Goal: Information Seeking & Learning: Find specific fact

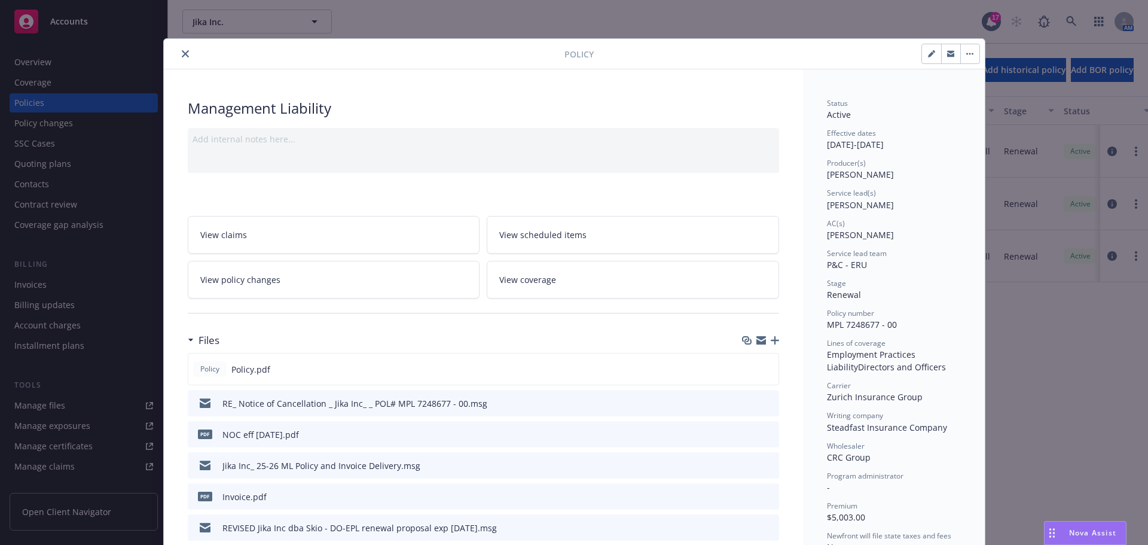
click at [182, 51] on icon "close" at bounding box center [185, 53] width 7 height 7
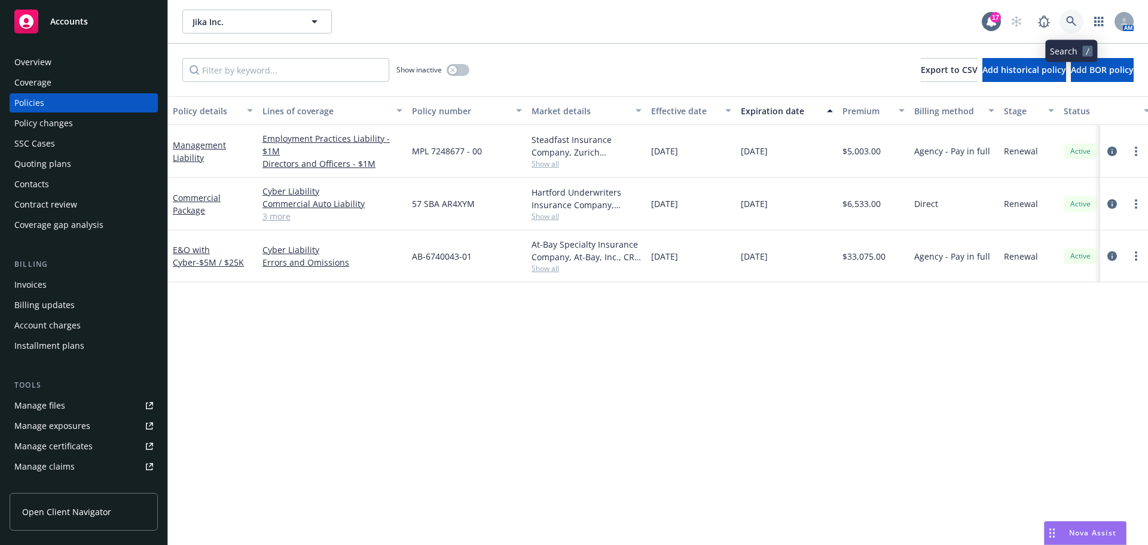
click at [1066, 15] on link at bounding box center [1071, 22] width 24 height 24
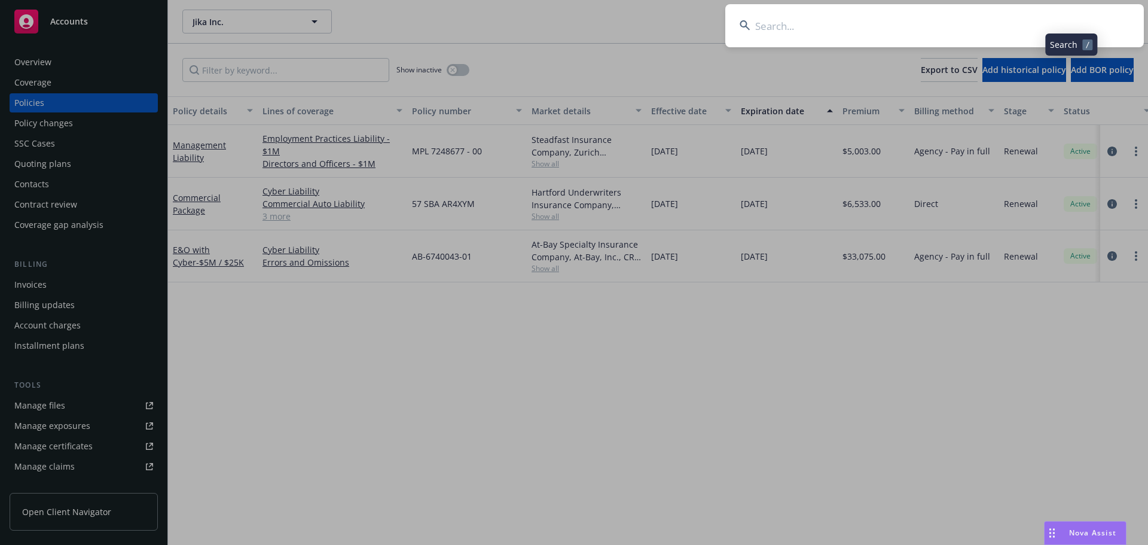
click at [1030, 20] on input at bounding box center [934, 25] width 419 height 43
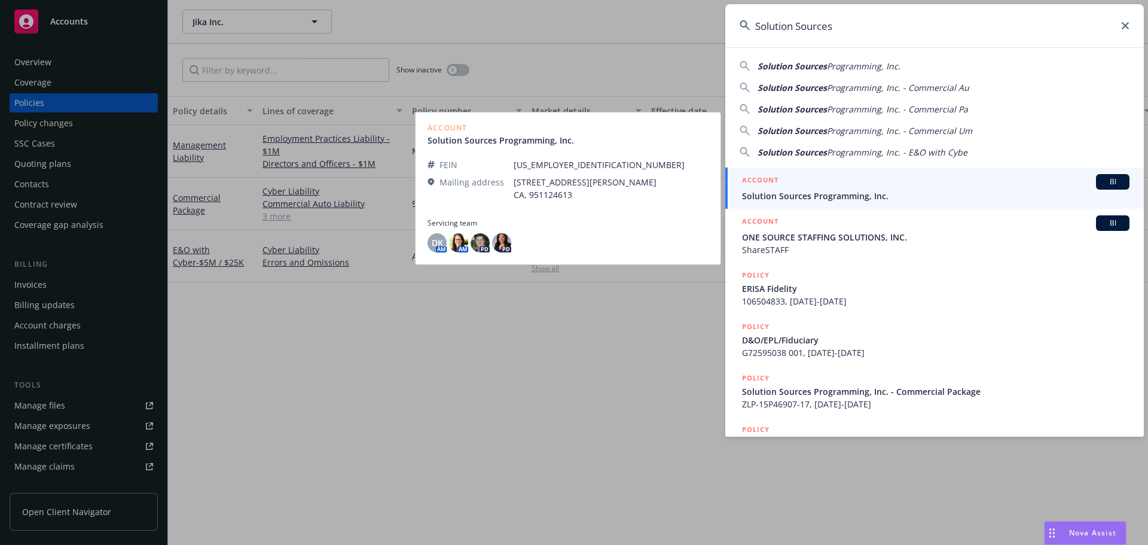
type input "Solution Sources"
click at [835, 188] on div "ACCOUNT BI" at bounding box center [935, 182] width 387 height 16
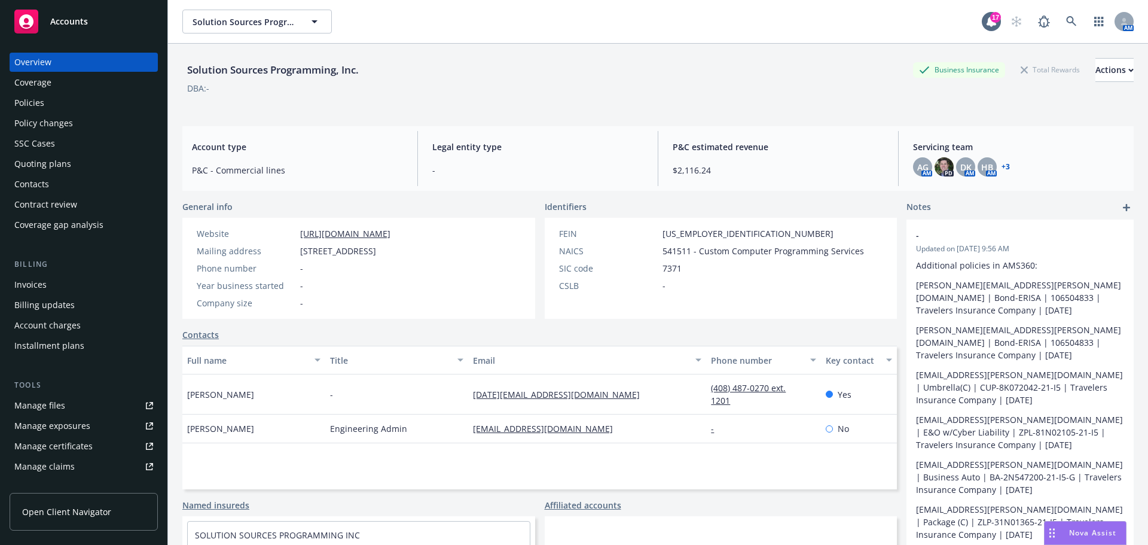
click at [62, 105] on div "Policies" at bounding box center [83, 102] width 139 height 19
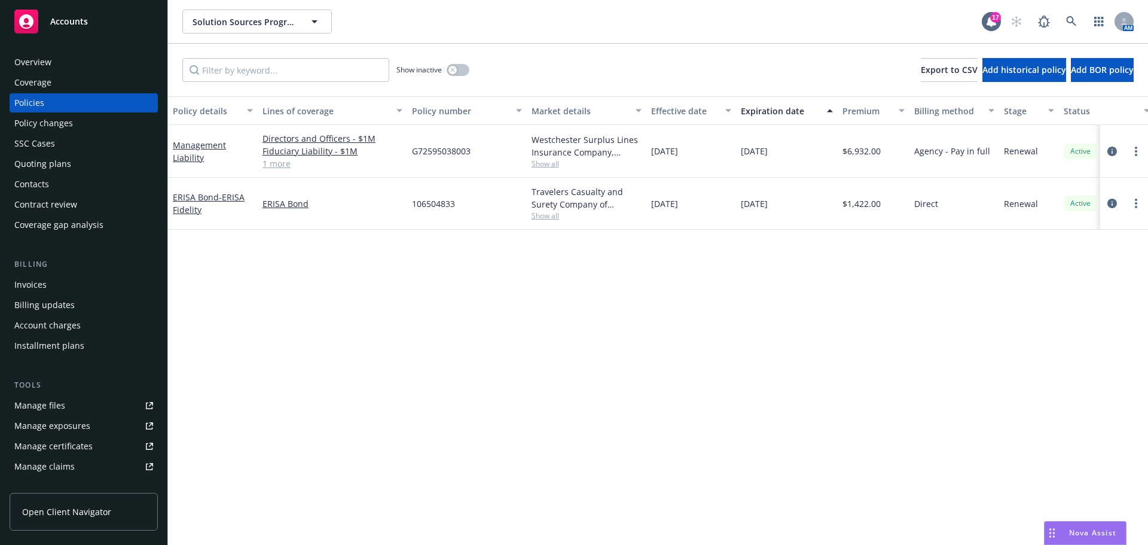
click at [91, 158] on div "Quoting plans" at bounding box center [83, 163] width 139 height 19
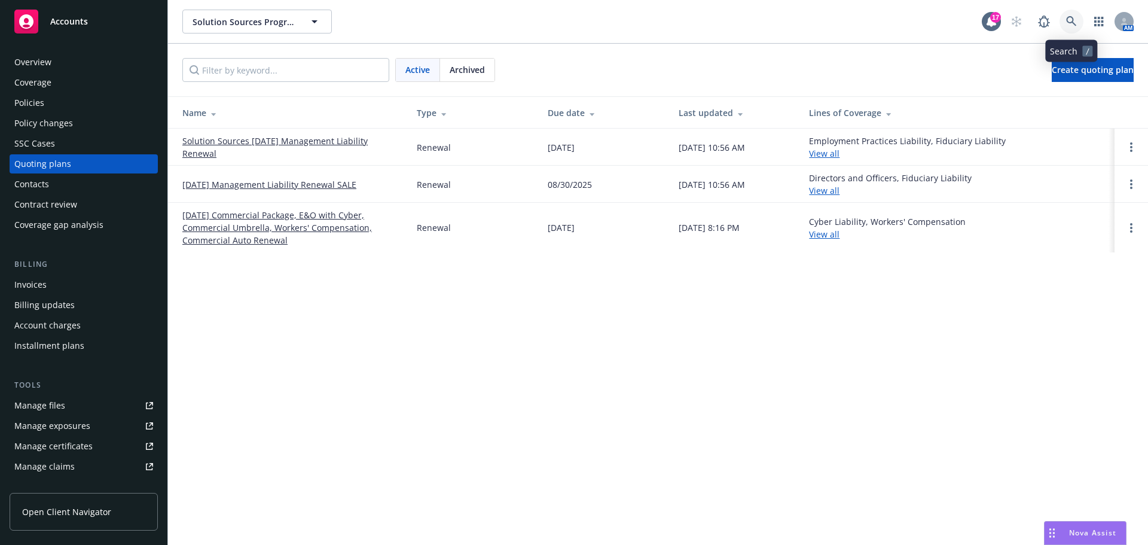
click at [1067, 21] on icon at bounding box center [1071, 21] width 10 height 10
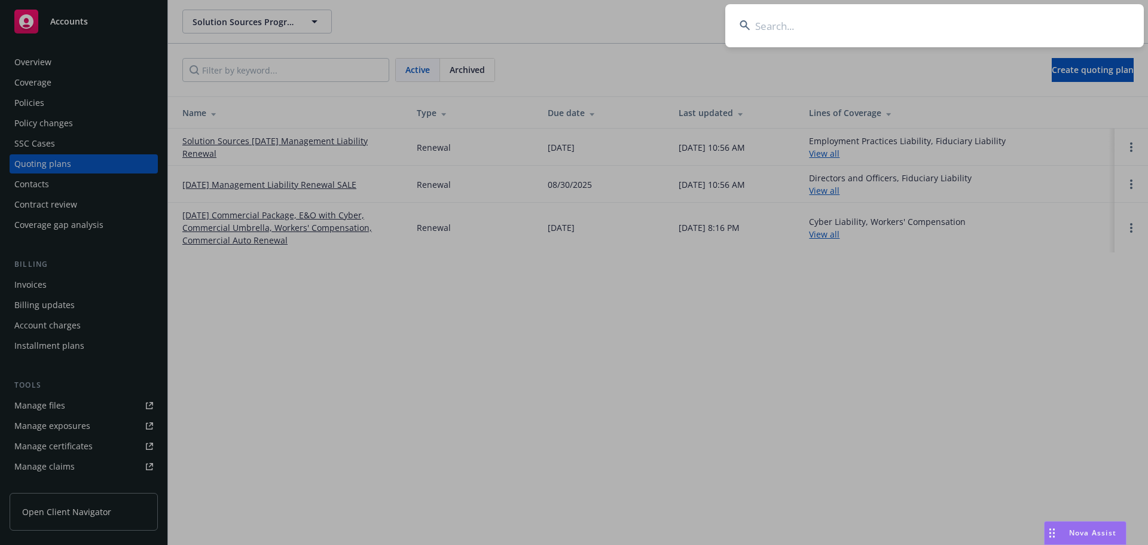
click at [1040, 17] on input at bounding box center [934, 25] width 419 height 43
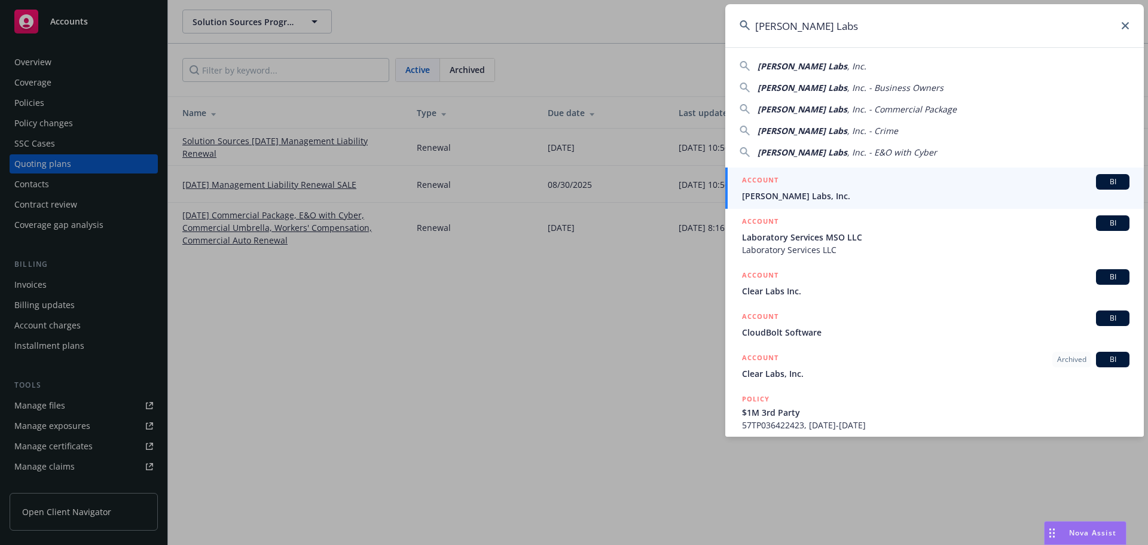
type input "Cleo Labs"
click at [808, 185] on div "ACCOUNT BI" at bounding box center [935, 182] width 387 height 16
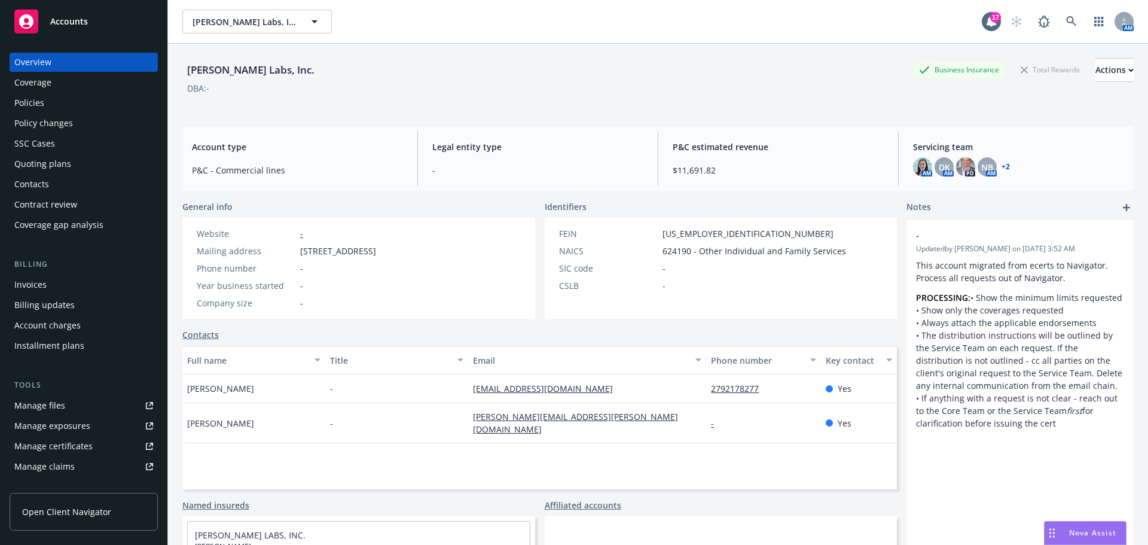
click at [57, 277] on div "Invoices" at bounding box center [83, 284] width 139 height 19
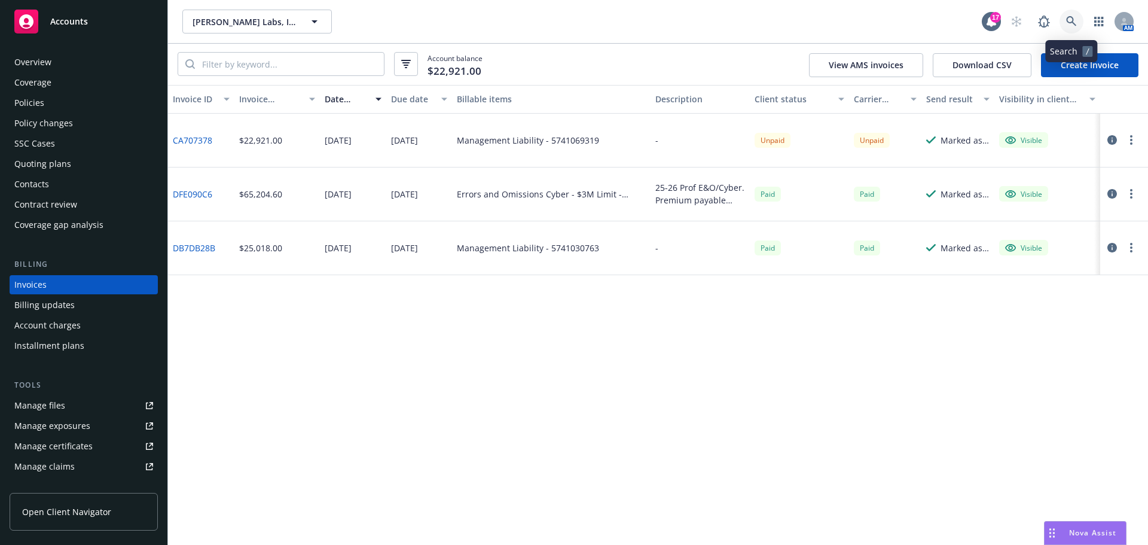
click at [1061, 16] on link at bounding box center [1071, 22] width 24 height 24
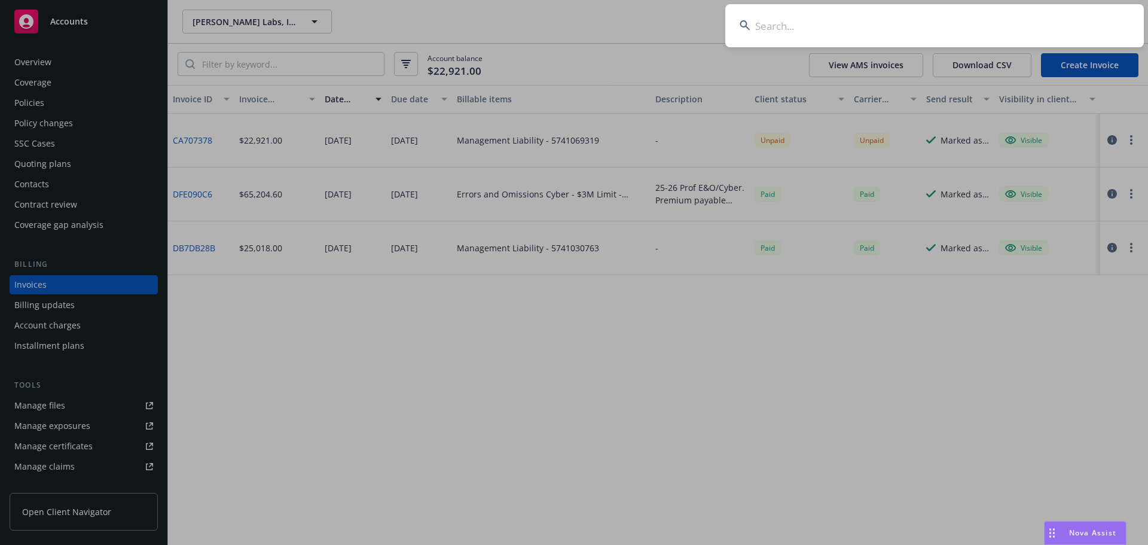
click at [1055, 17] on input at bounding box center [934, 25] width 419 height 43
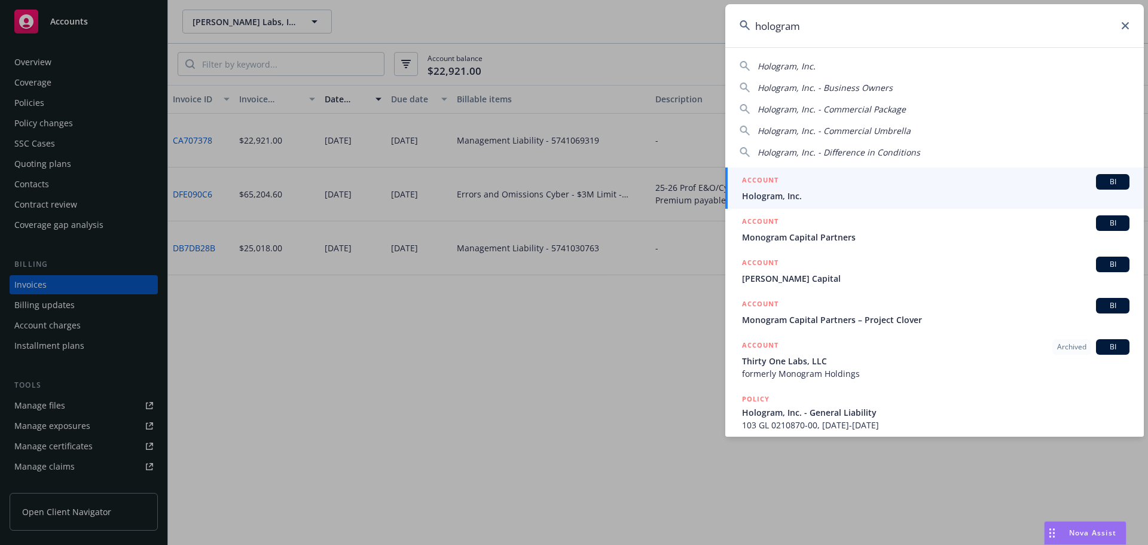
type input "hologram"
click at [918, 192] on span "Hologram, Inc." at bounding box center [935, 196] width 387 height 13
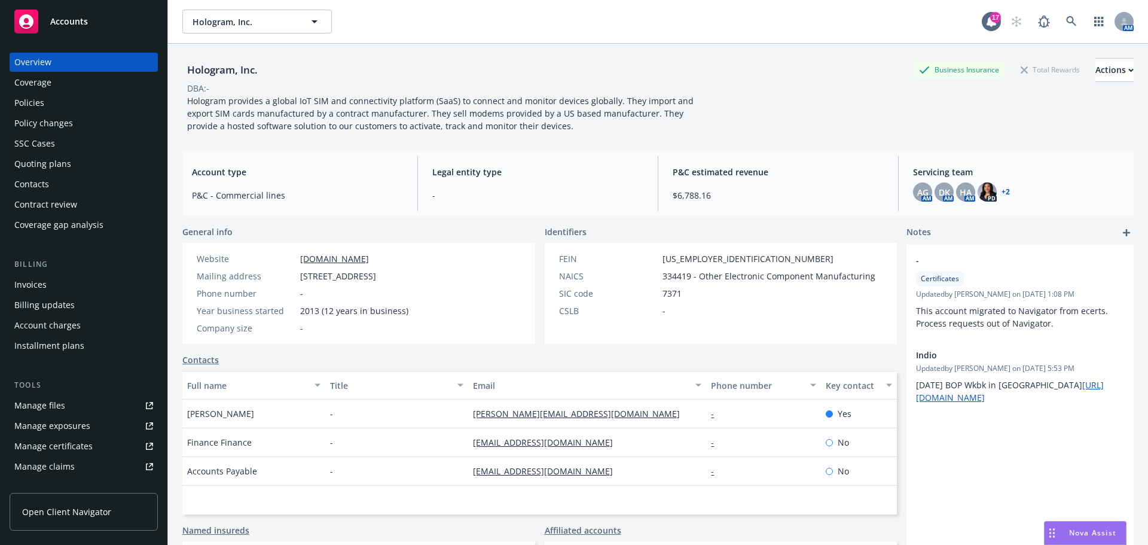
click at [63, 99] on div "Policies" at bounding box center [83, 102] width 139 height 19
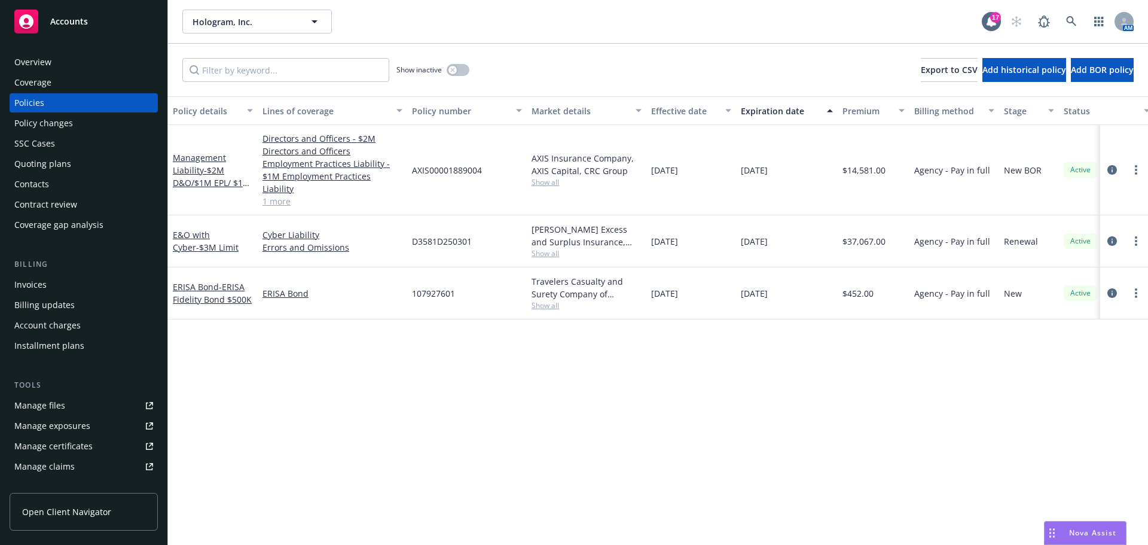
click at [281, 195] on link "1 more" at bounding box center [332, 201] width 140 height 13
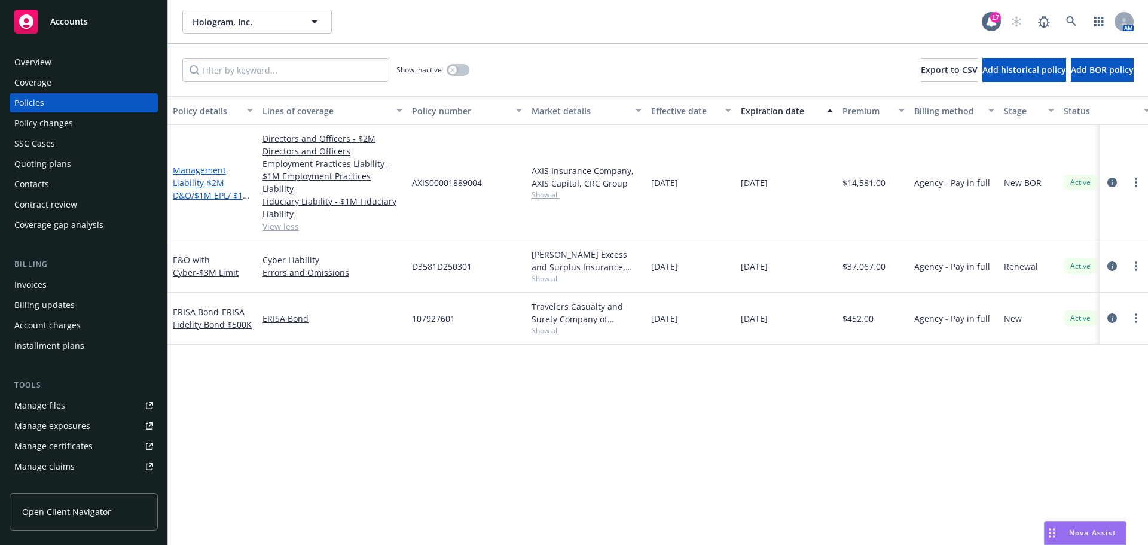
click at [200, 170] on link "Management Liability - $2M D&O/$1M EPL/ $1M FID" at bounding box center [212, 188] width 78 height 49
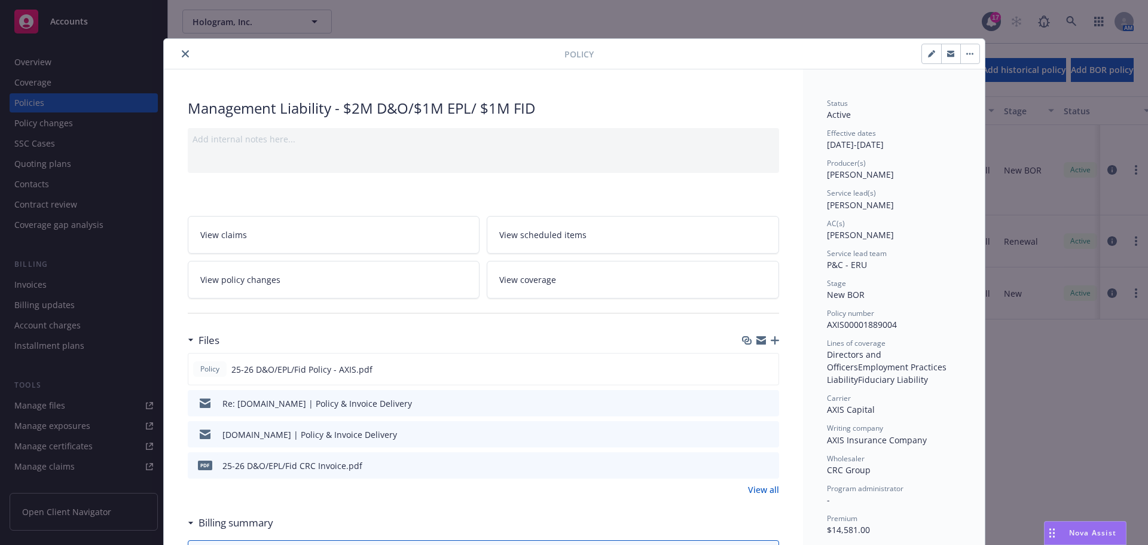
click at [173, 57] on div at bounding box center [367, 54] width 396 height 14
click at [182, 54] on icon "close" at bounding box center [185, 53] width 7 height 7
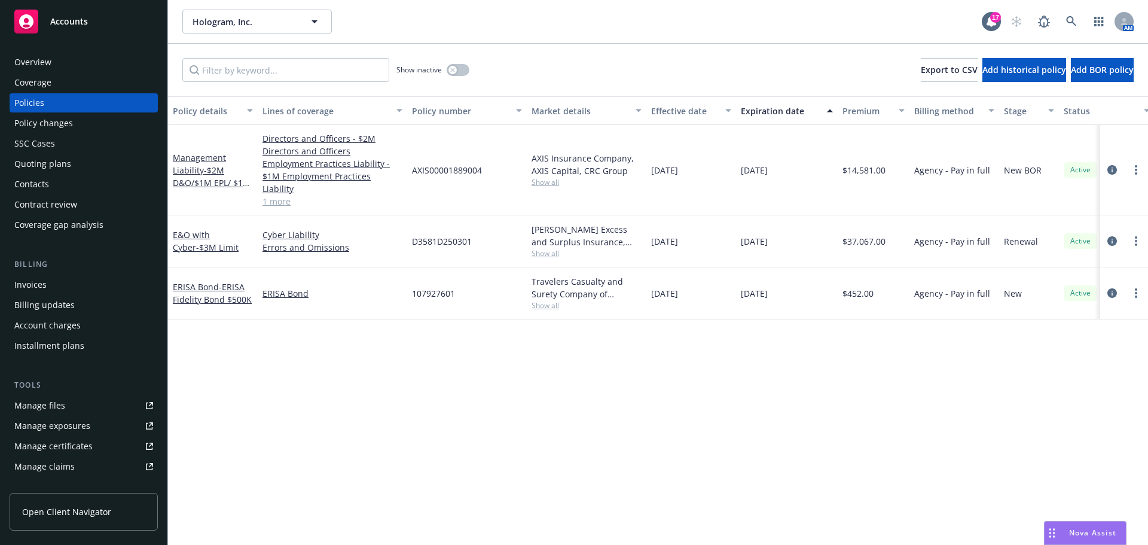
click at [48, 285] on div "Invoices" at bounding box center [83, 284] width 139 height 19
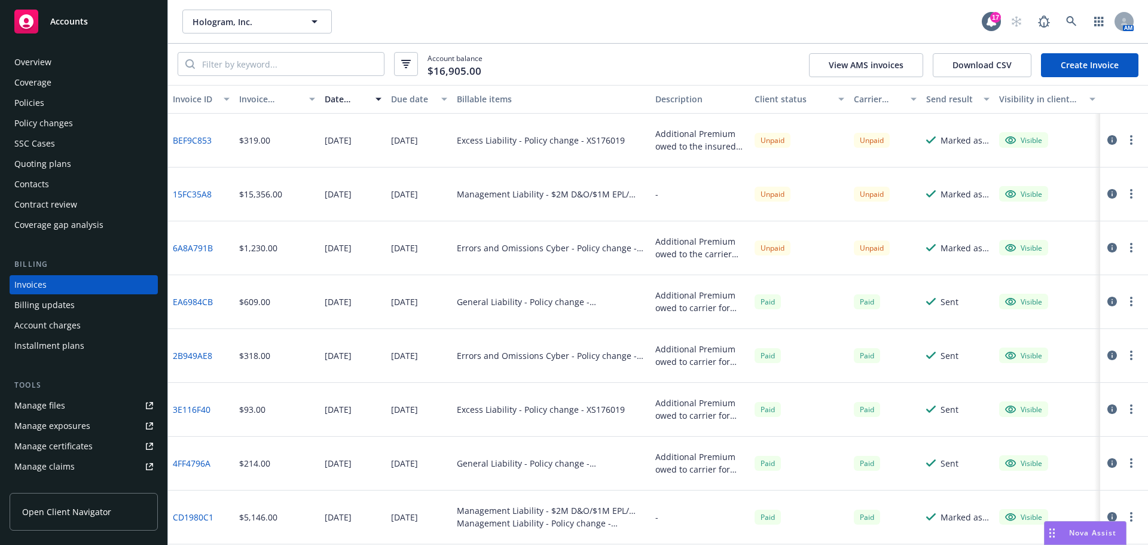
click at [194, 195] on link "15FC35A8" at bounding box center [192, 194] width 39 height 13
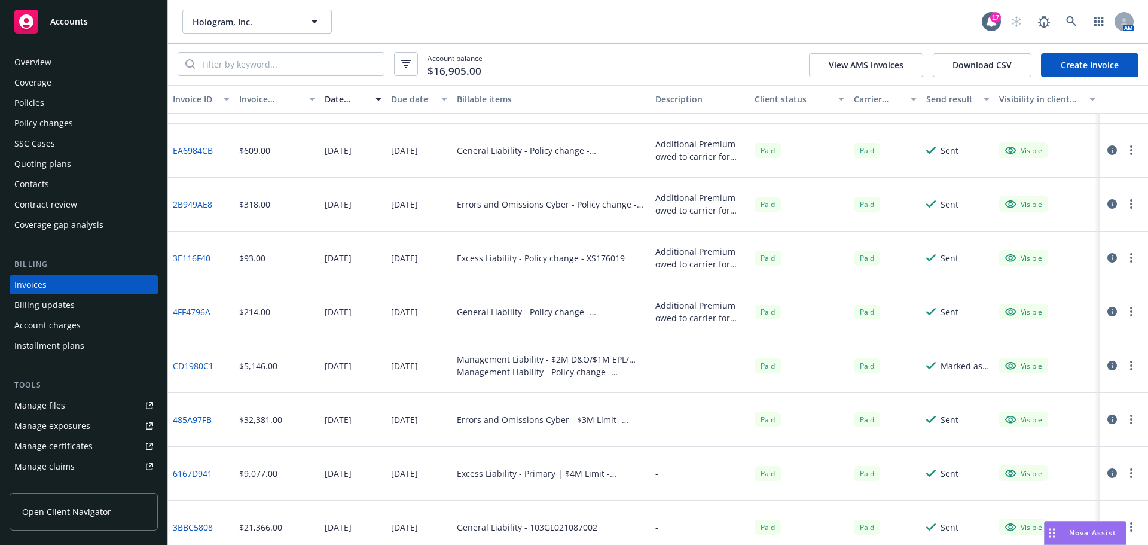
scroll to position [161, 0]
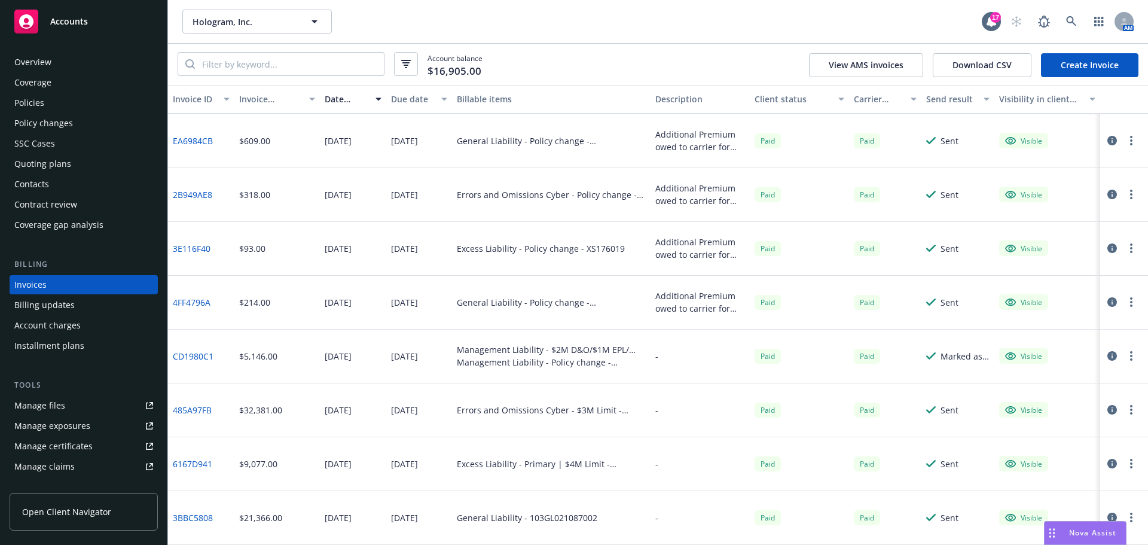
click at [191, 354] on link "CD1980C1" at bounding box center [193, 356] width 41 height 13
click at [65, 103] on div "Policies" at bounding box center [83, 102] width 139 height 19
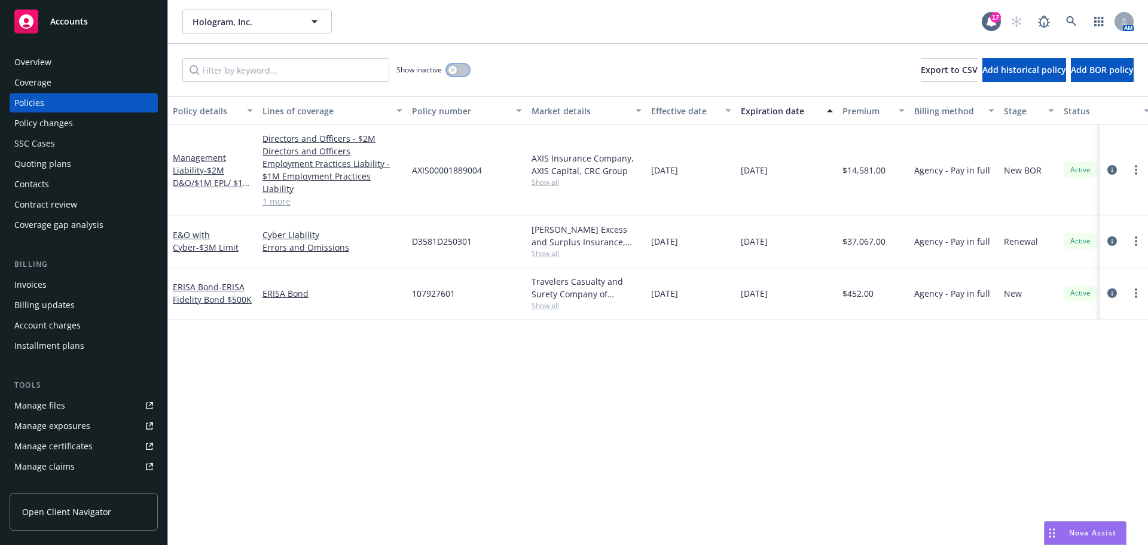
click at [465, 69] on button "button" at bounding box center [458, 70] width 23 height 12
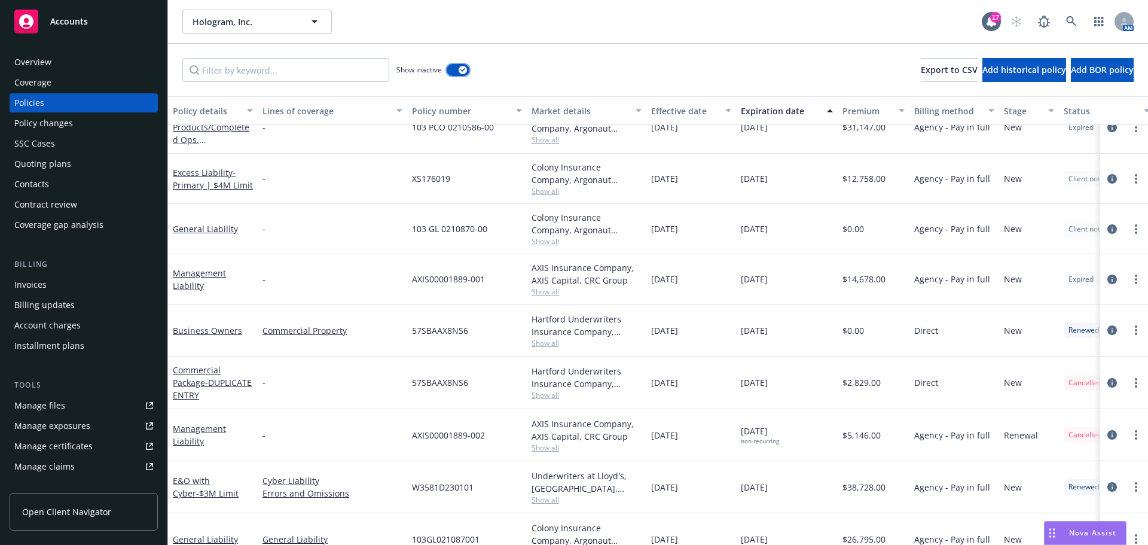
scroll to position [419, 0]
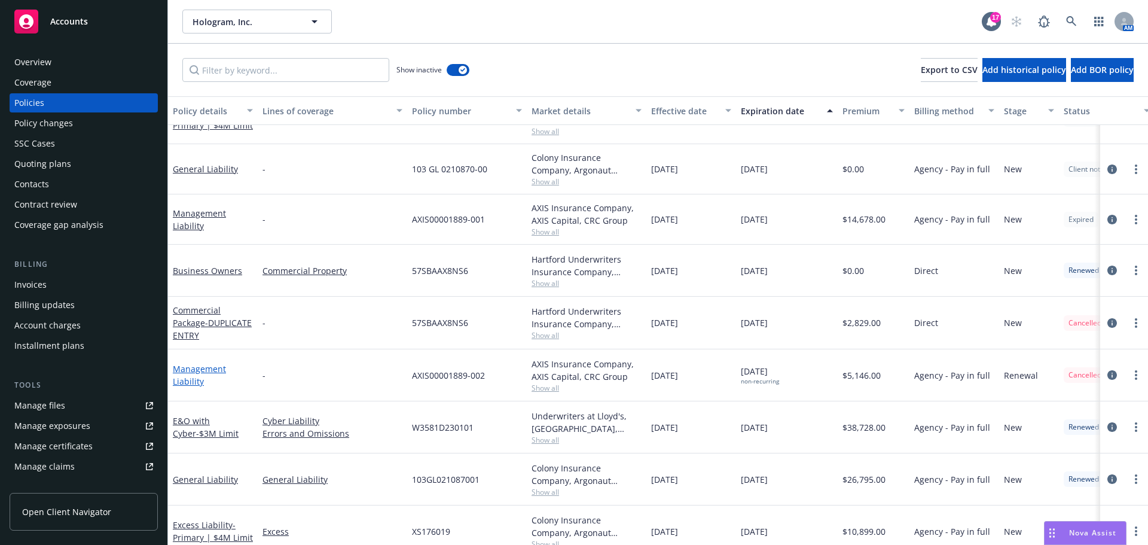
click at [196, 369] on link "Management Liability" at bounding box center [199, 375] width 53 height 24
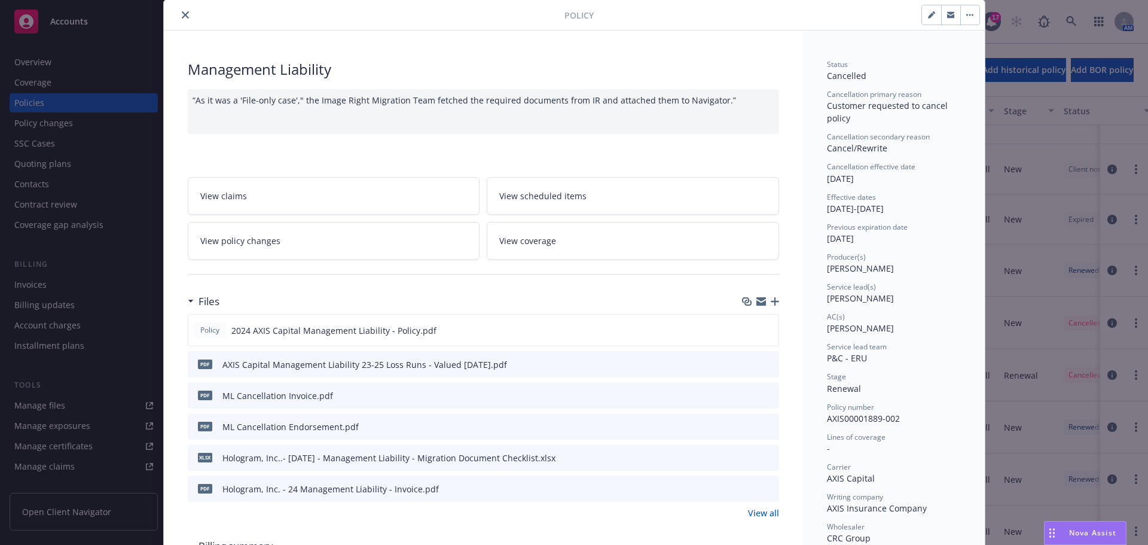
scroll to position [60, 0]
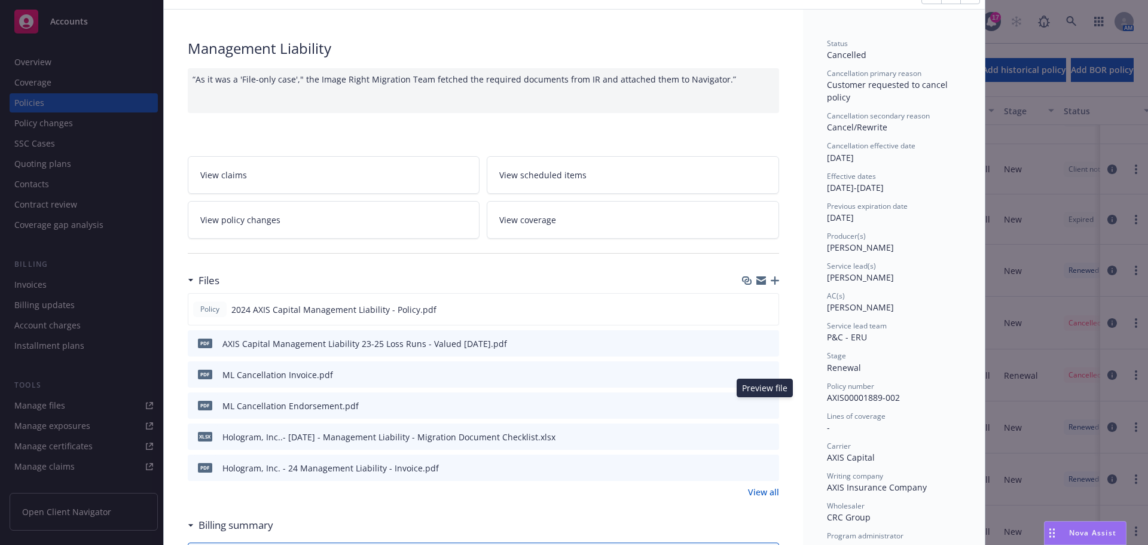
click at [765, 406] on icon "preview file" at bounding box center [767, 405] width 11 height 8
click at [762, 372] on icon "preview file" at bounding box center [767, 373] width 11 height 8
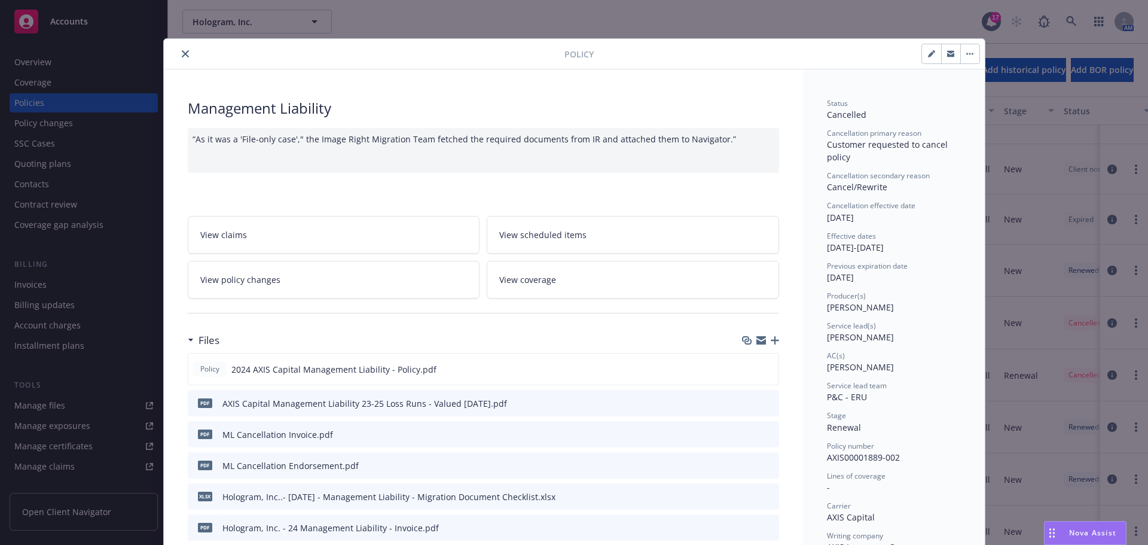
click at [182, 51] on icon "close" at bounding box center [185, 53] width 7 height 7
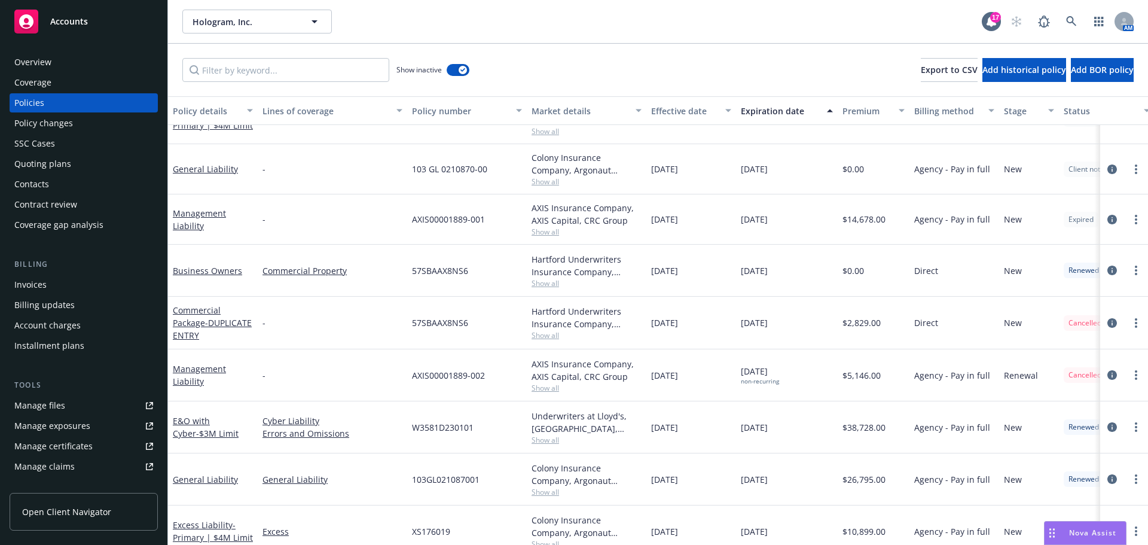
click at [86, 294] on div "Invoices Billing updates Account charges Installment plans" at bounding box center [84, 315] width 148 height 80
click at [85, 282] on div "Invoices" at bounding box center [83, 284] width 139 height 19
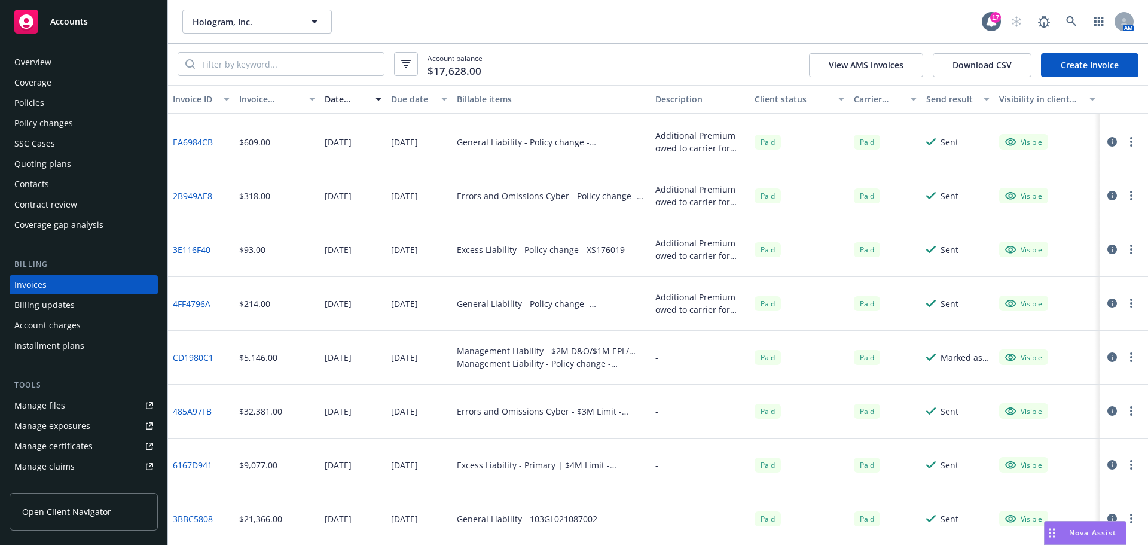
scroll to position [215, 0]
click at [206, 464] on link "6167D941" at bounding box center [192, 463] width 39 height 13
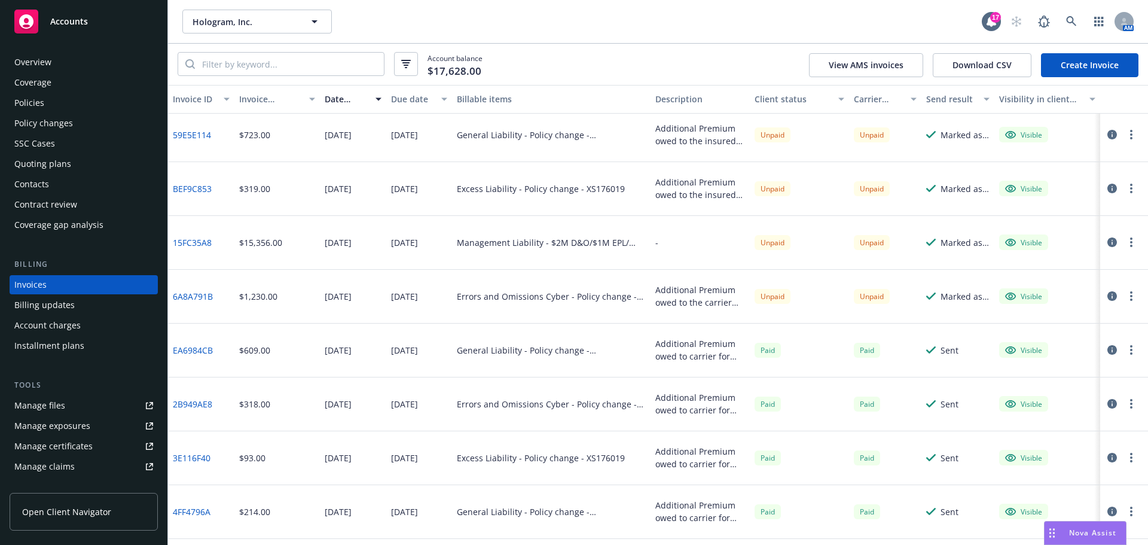
scroll to position [0, 0]
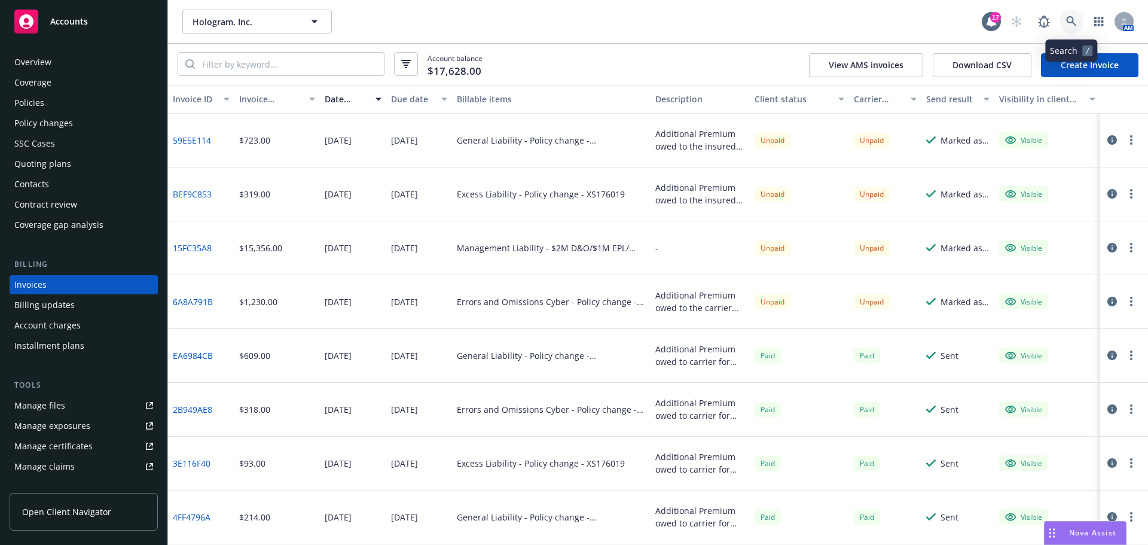
click at [1064, 23] on link at bounding box center [1071, 22] width 24 height 24
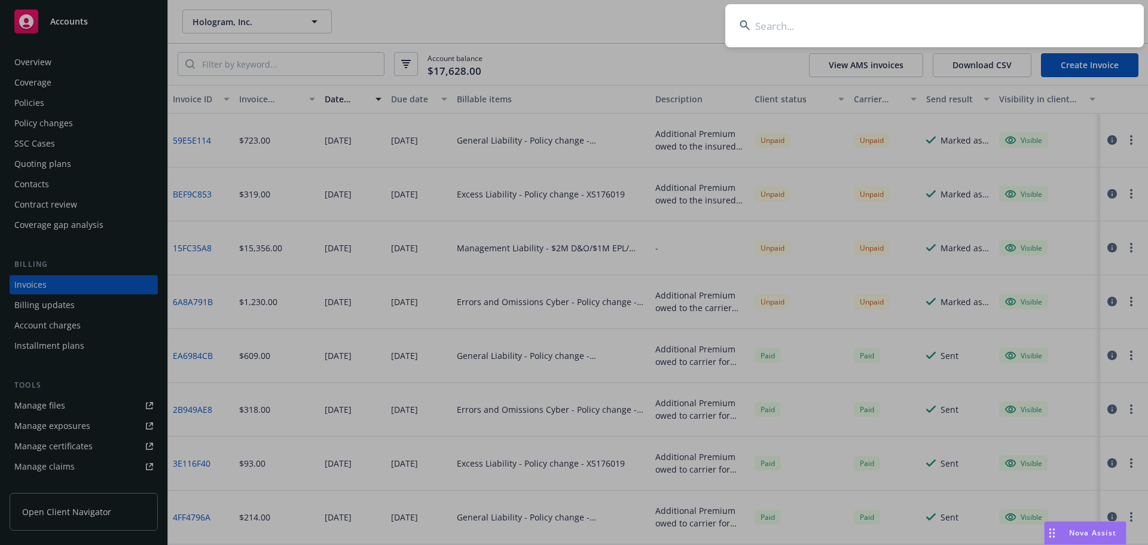
click at [1055, 20] on input at bounding box center [934, 25] width 419 height 43
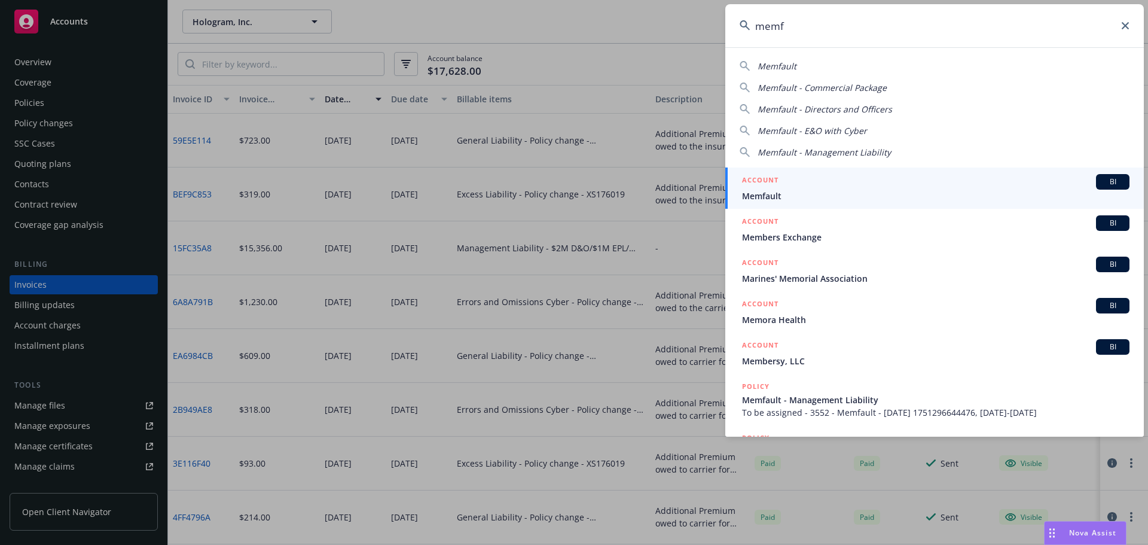
type input "memf"
click at [817, 192] on span "Memfault" at bounding box center [935, 196] width 387 height 13
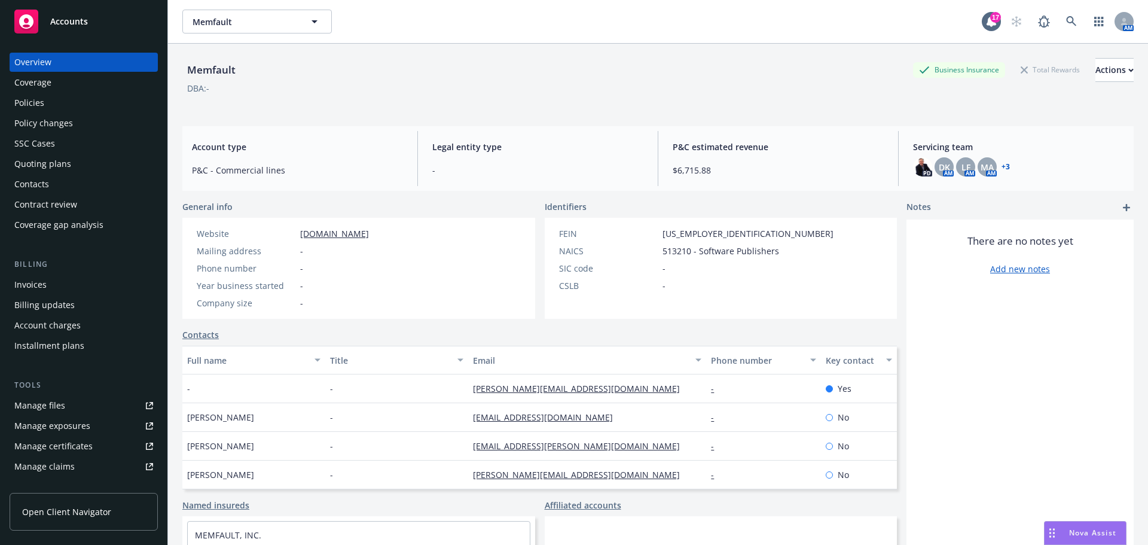
click at [63, 279] on div "Invoices" at bounding box center [83, 284] width 139 height 19
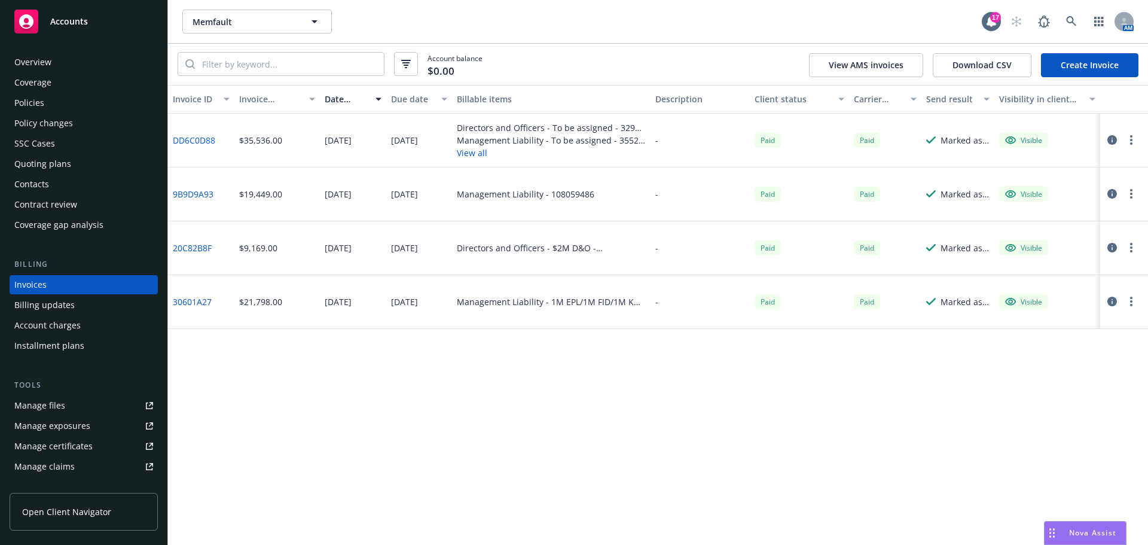
click at [57, 99] on div "Policies" at bounding box center [83, 102] width 139 height 19
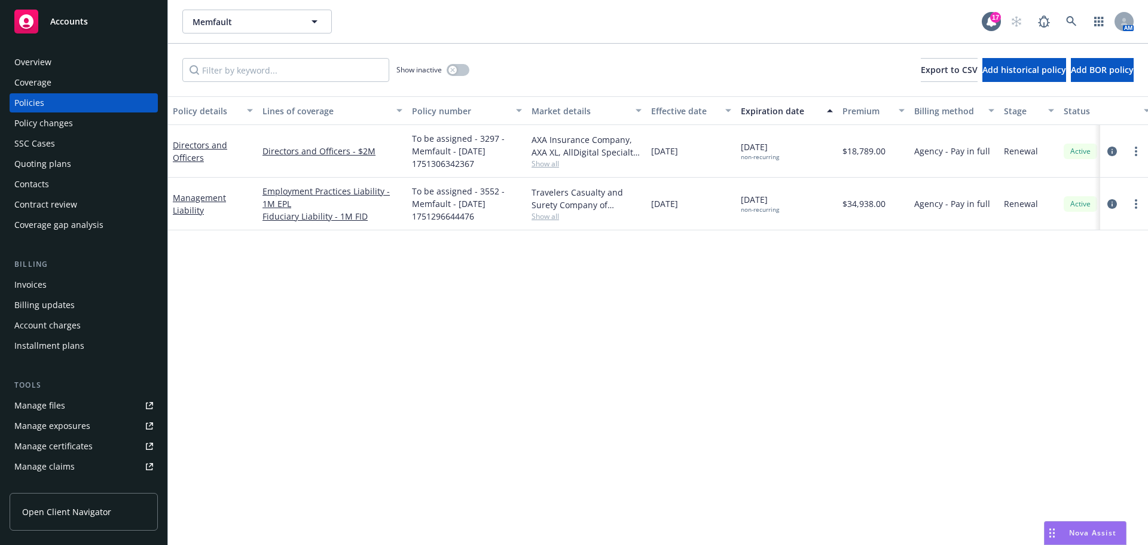
click at [65, 122] on div "Policy changes" at bounding box center [43, 123] width 59 height 19
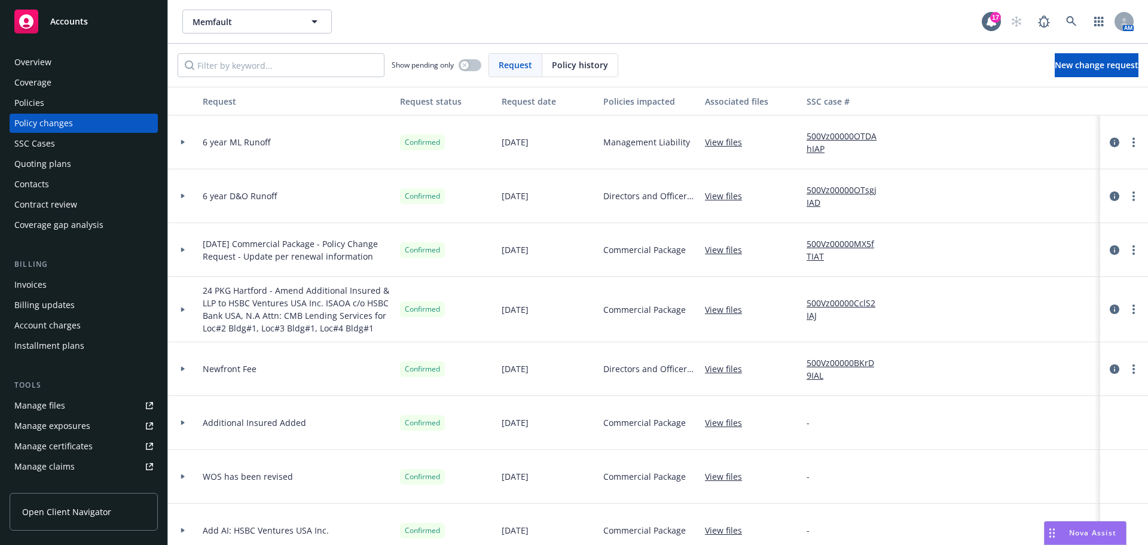
click at [179, 138] on div at bounding box center [183, 142] width 30 height 54
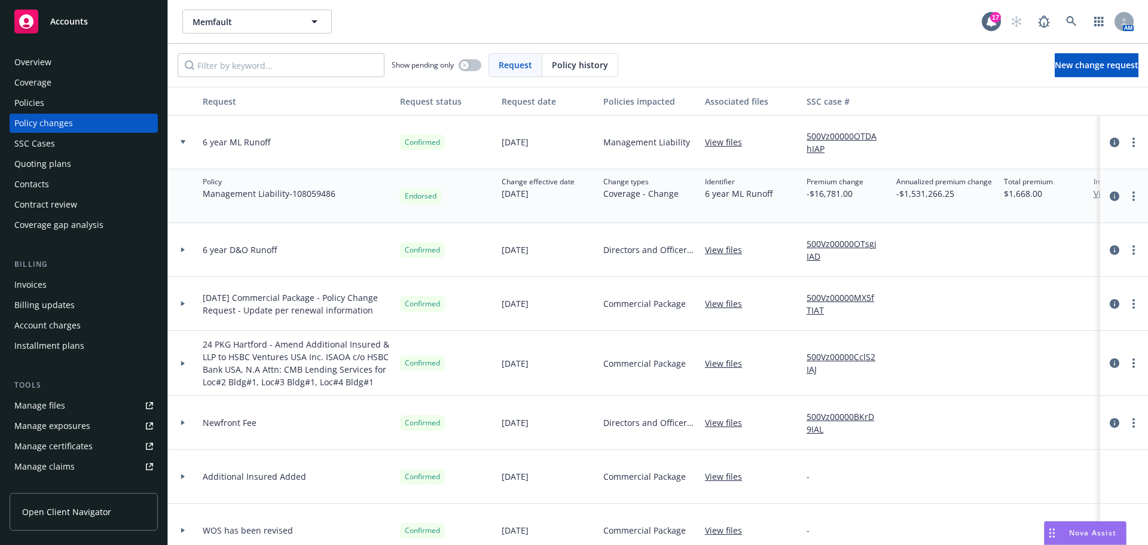
click at [179, 246] on div at bounding box center [183, 250] width 30 height 54
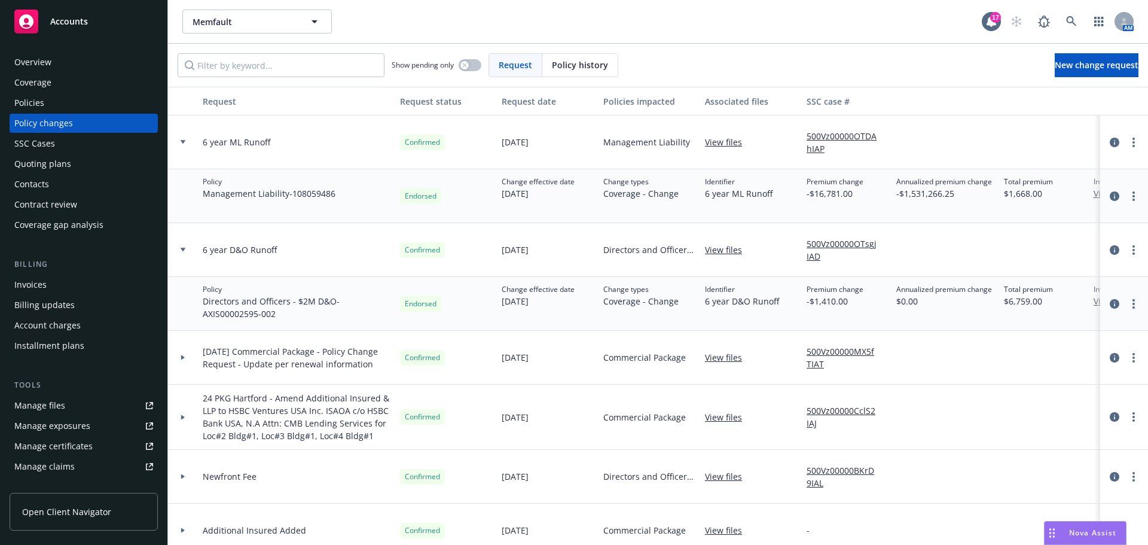
click at [44, 282] on div "Invoices" at bounding box center [30, 284] width 32 height 19
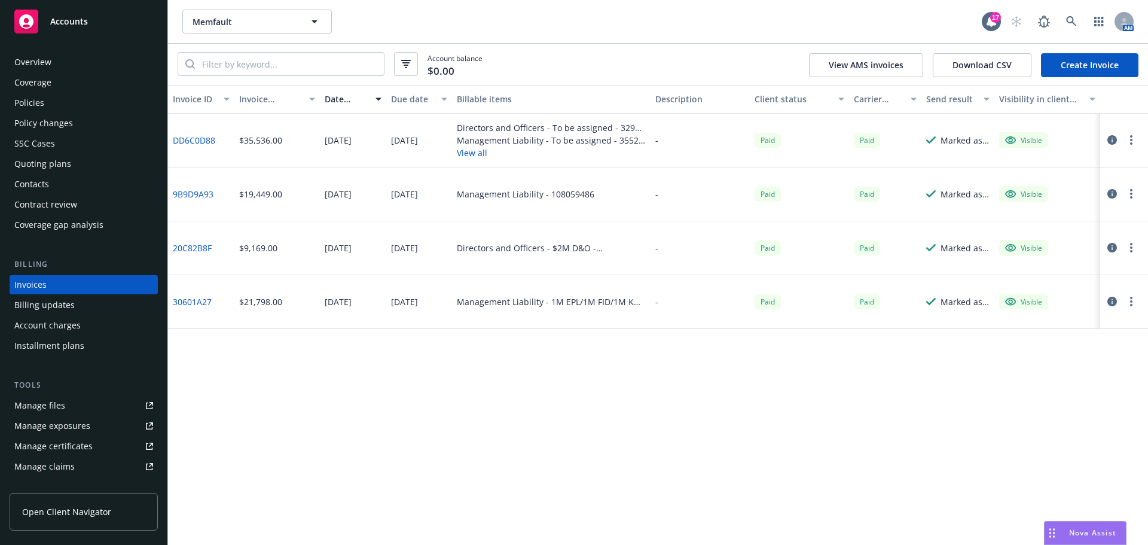
click at [71, 96] on div "Policies" at bounding box center [83, 102] width 139 height 19
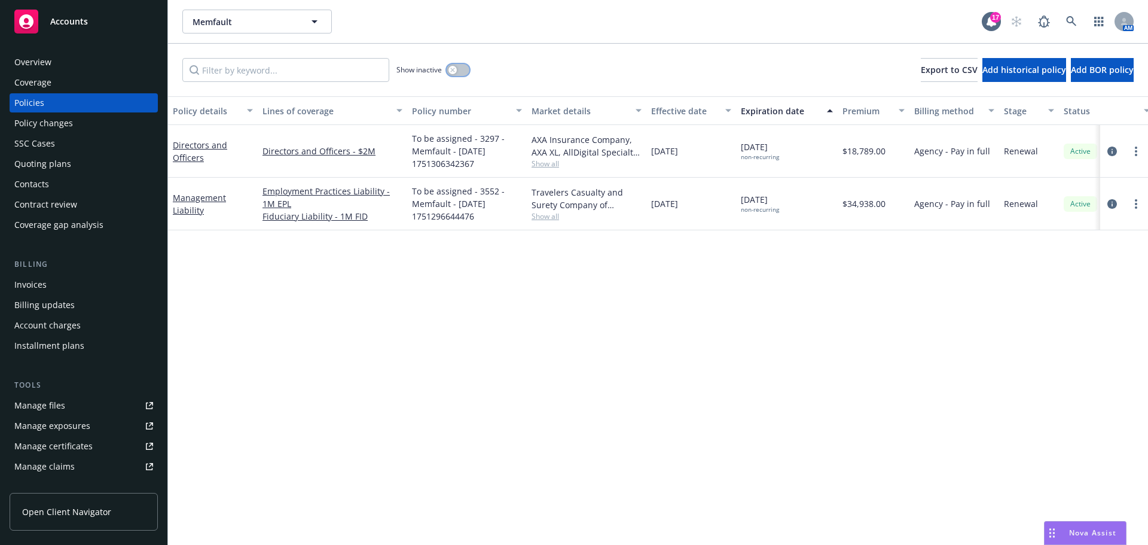
click at [457, 71] on button "button" at bounding box center [458, 70] width 23 height 12
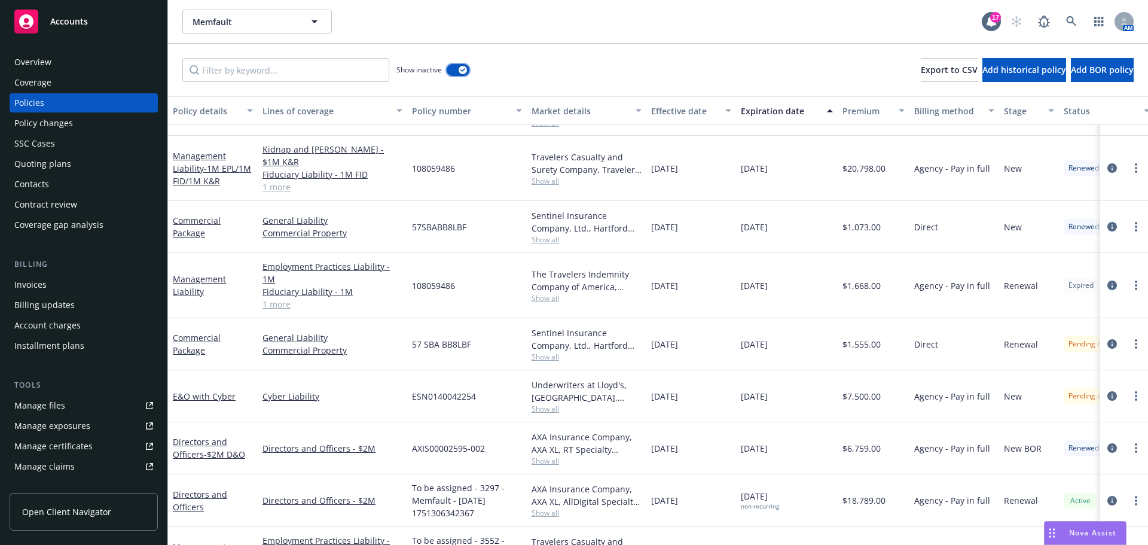
scroll to position [153, 0]
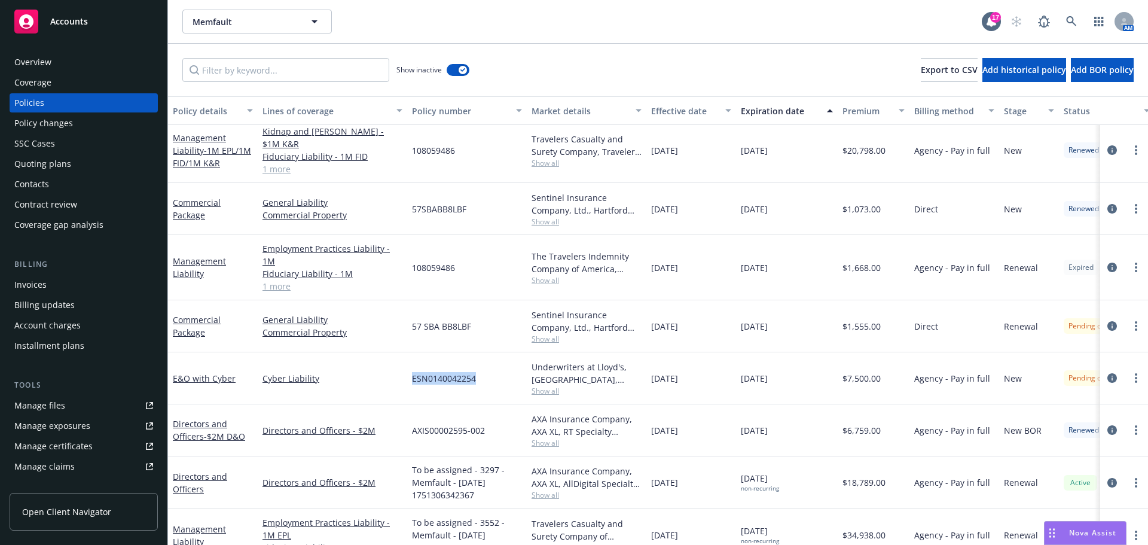
drag, startPoint x: 406, startPoint y: 352, endPoint x: 481, endPoint y: 355, distance: 75.4
click at [481, 355] on div "E&O with Cyber Cyber Liability ESN0140042254 Underwriters at Lloyd's, London, L…" at bounding box center [745, 378] width 1154 height 52
click at [206, 372] on link "E&O with Cyber" at bounding box center [204, 377] width 63 height 11
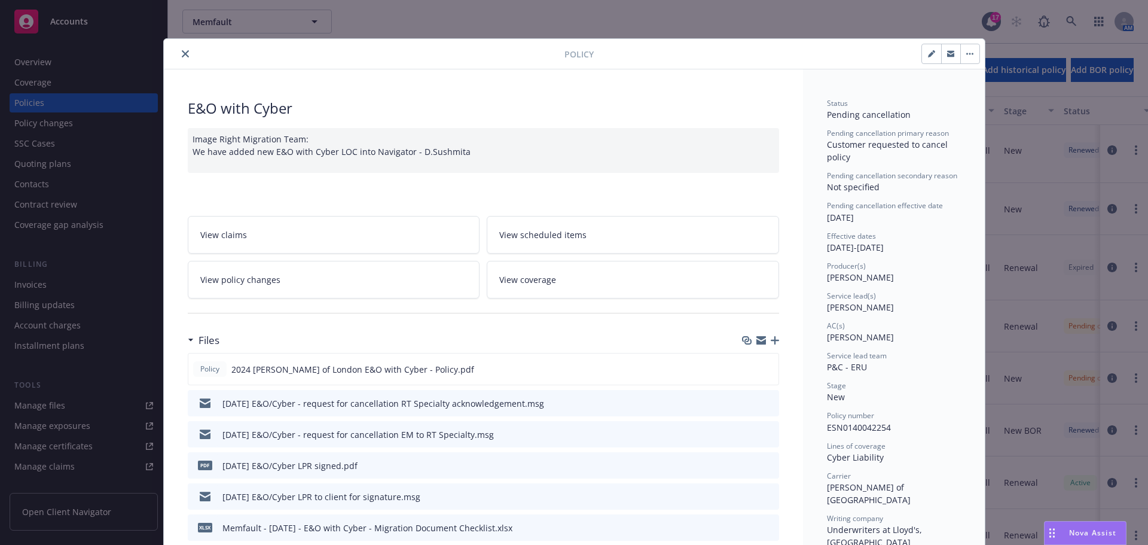
click at [178, 51] on button "close" at bounding box center [185, 54] width 14 height 14
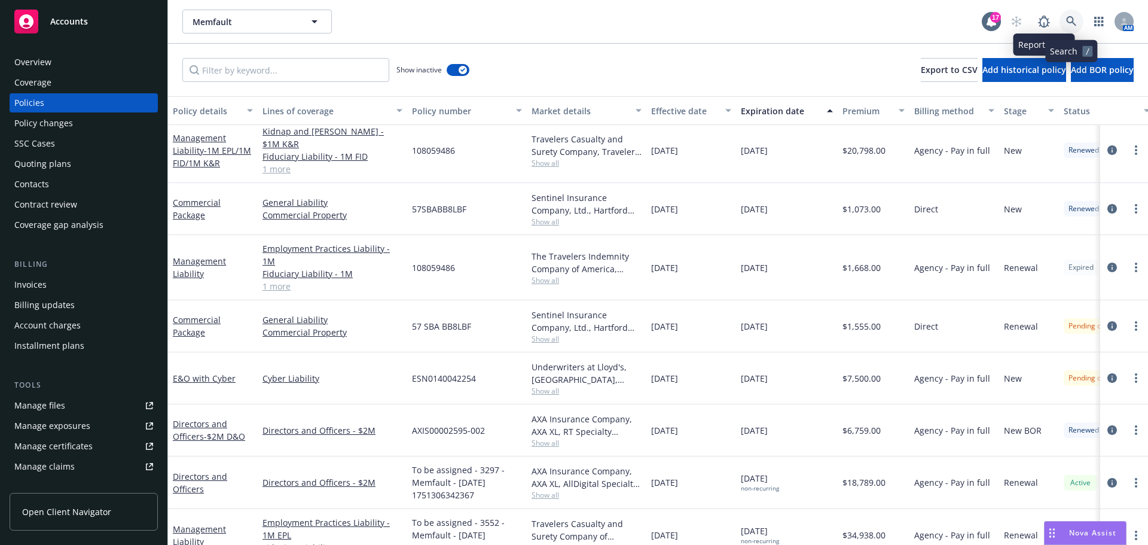
click at [1073, 17] on icon at bounding box center [1071, 21] width 11 height 11
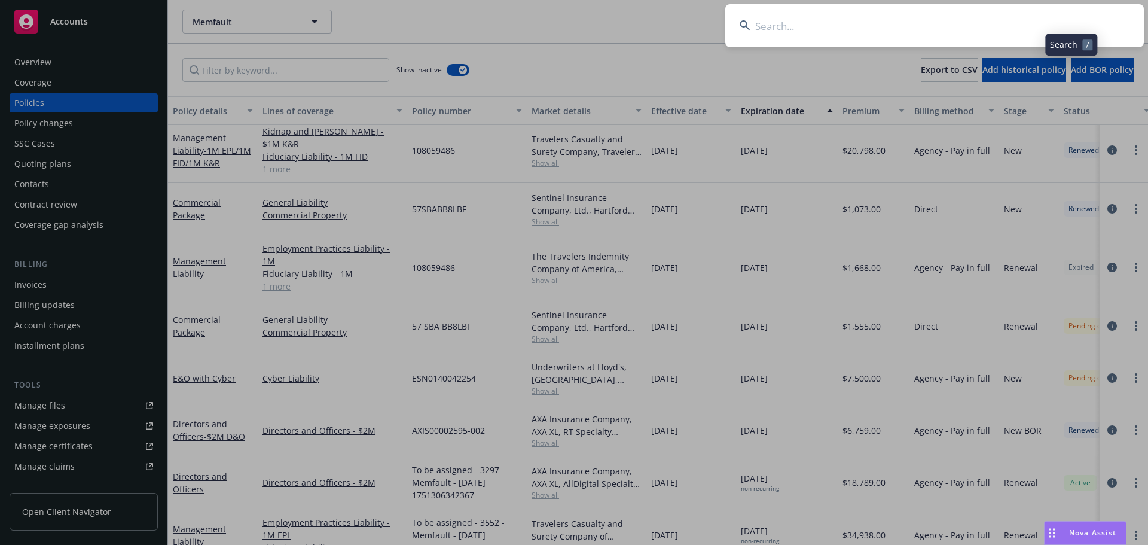
click at [1052, 17] on input at bounding box center [934, 25] width 419 height 43
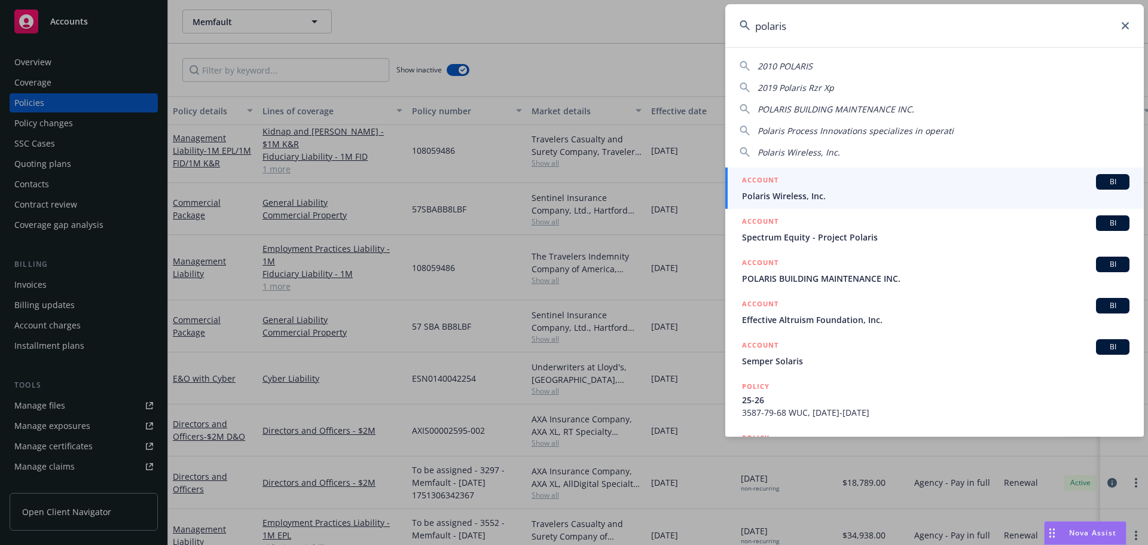
type input "polaris"
click at [845, 180] on div "ACCOUNT BI" at bounding box center [935, 182] width 387 height 16
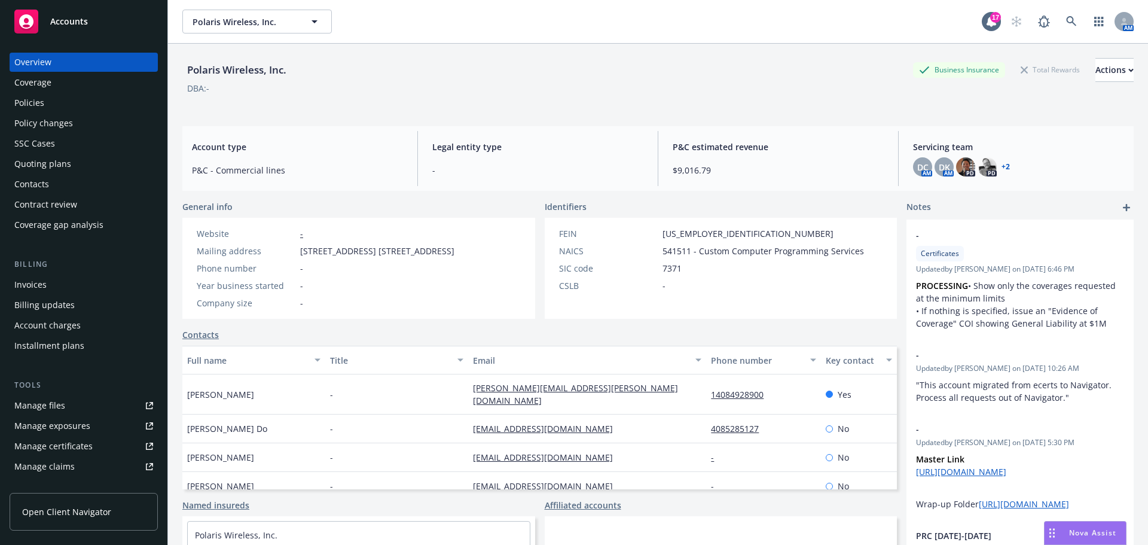
click at [44, 282] on div "Invoices" at bounding box center [30, 284] width 32 height 19
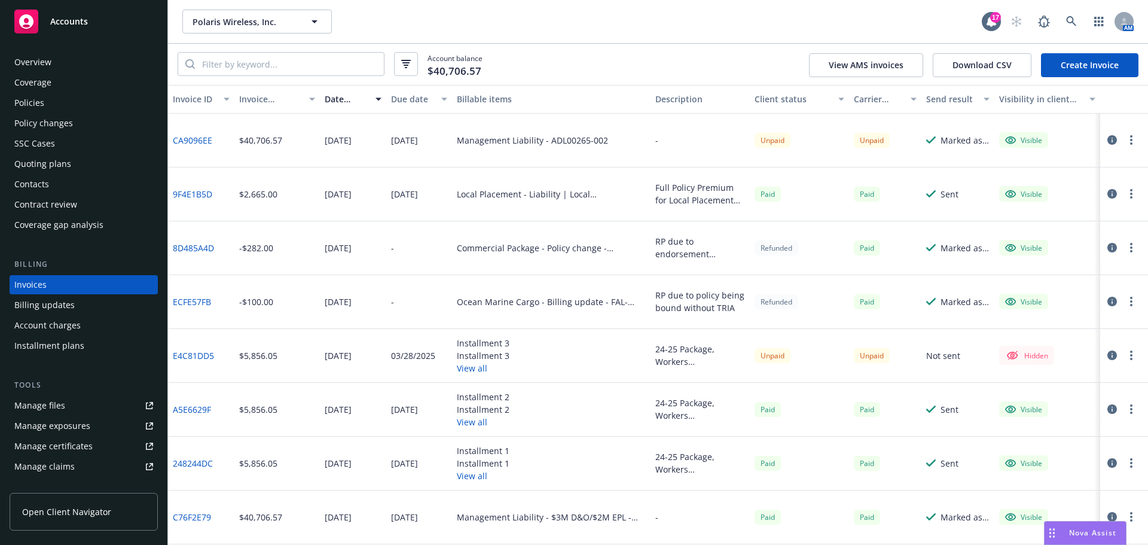
click at [69, 184] on div "Contacts" at bounding box center [83, 184] width 139 height 19
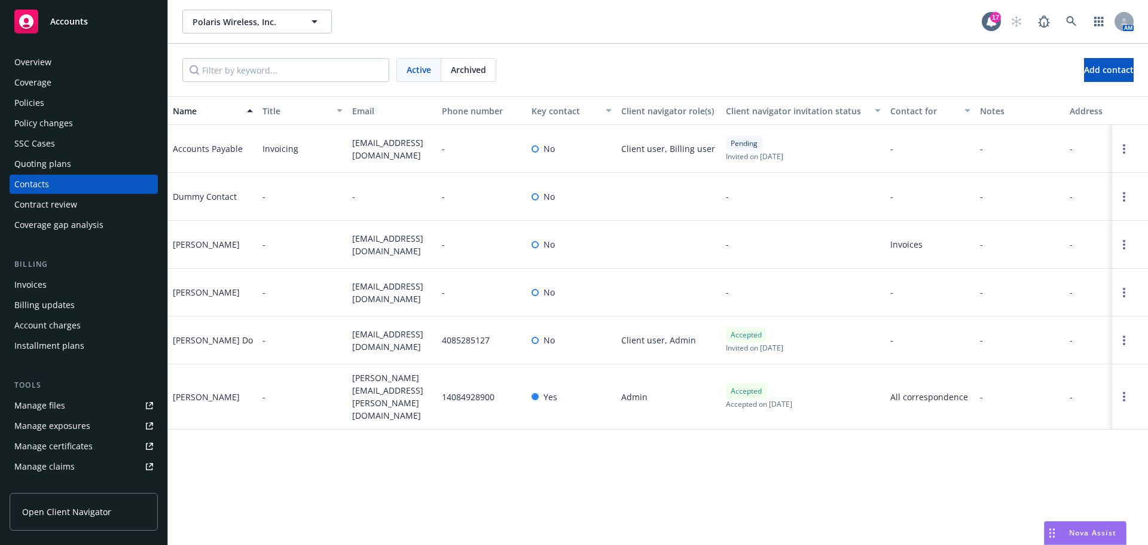
drag, startPoint x: 427, startPoint y: 157, endPoint x: 353, endPoint y: 144, distance: 74.6
click at [353, 144] on span "accountspayable@polariswireless.com" at bounding box center [392, 148] width 80 height 25
copy span "accountspayable@polariswireless.com"
click at [1070, 23] on icon at bounding box center [1071, 21] width 10 height 10
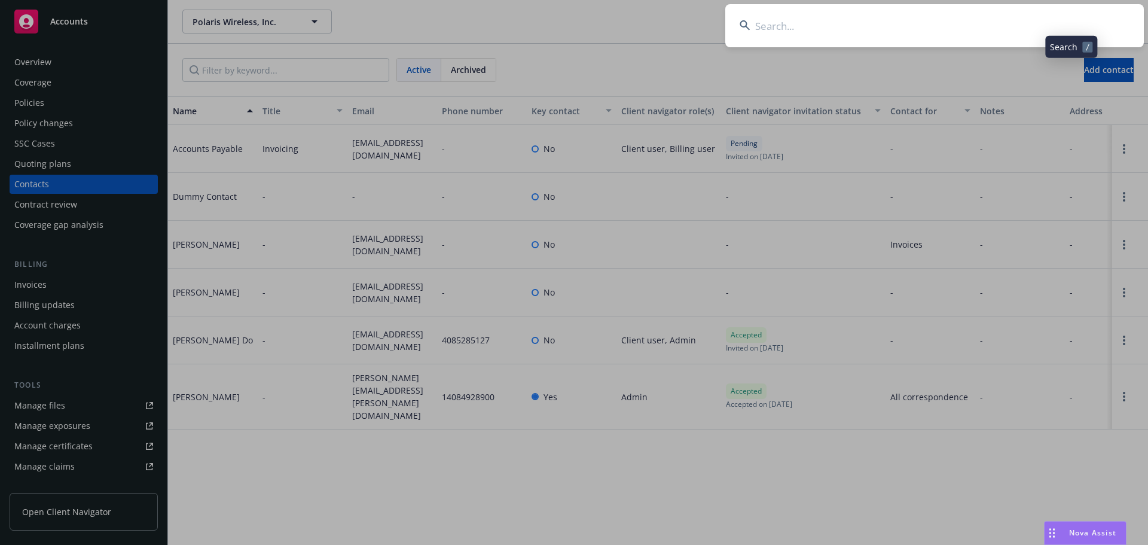
click at [1050, 19] on input at bounding box center [934, 25] width 419 height 43
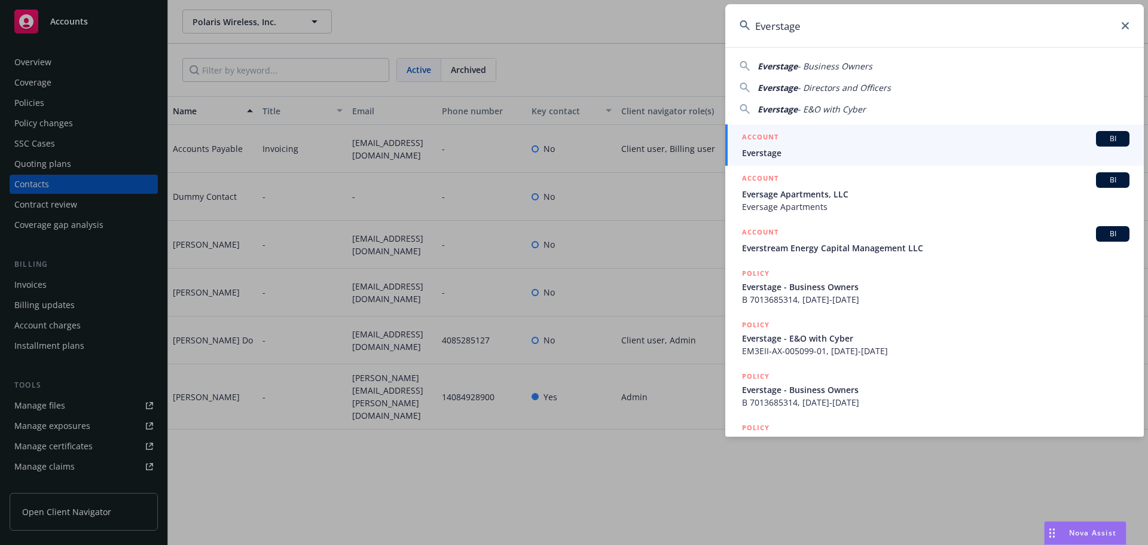
type input "Everstage"
click at [804, 143] on div "ACCOUNT BI" at bounding box center [935, 139] width 387 height 16
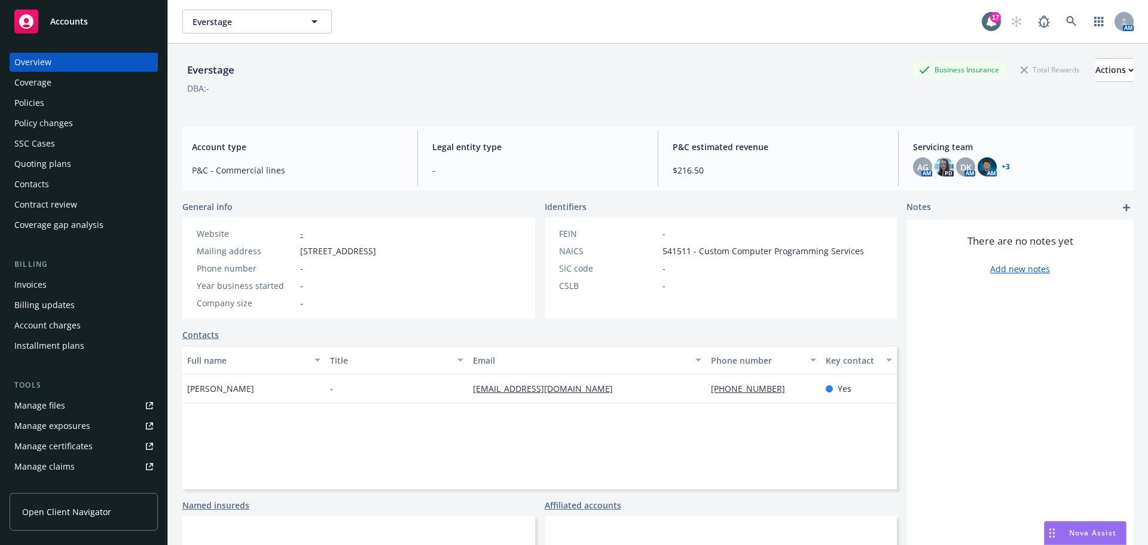
click at [78, 161] on div "Quoting plans" at bounding box center [83, 163] width 139 height 19
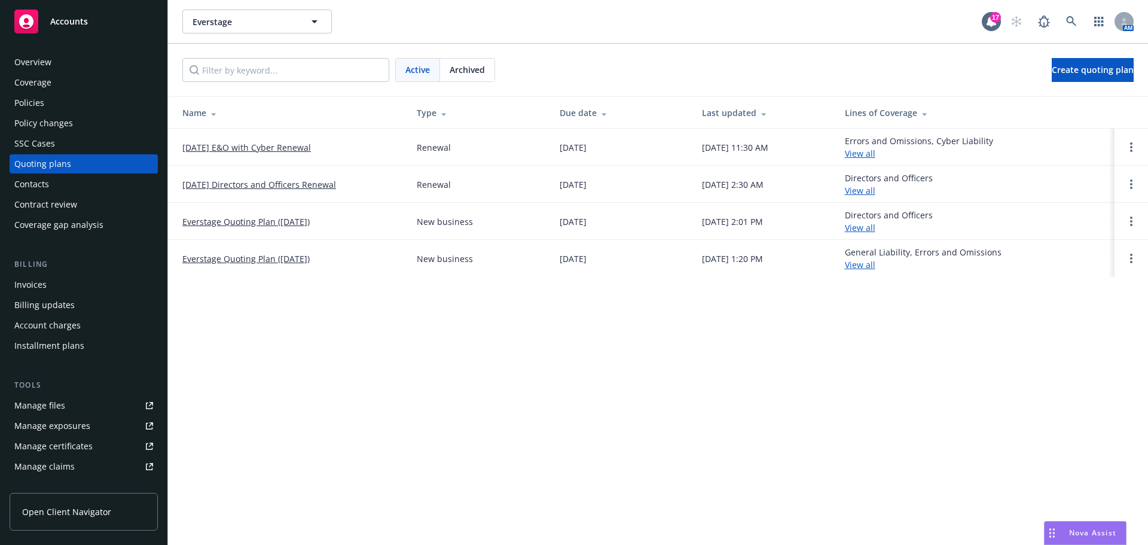
click at [302, 181] on link "09/20/25 Directors and Officers Renewal" at bounding box center [259, 184] width 154 height 13
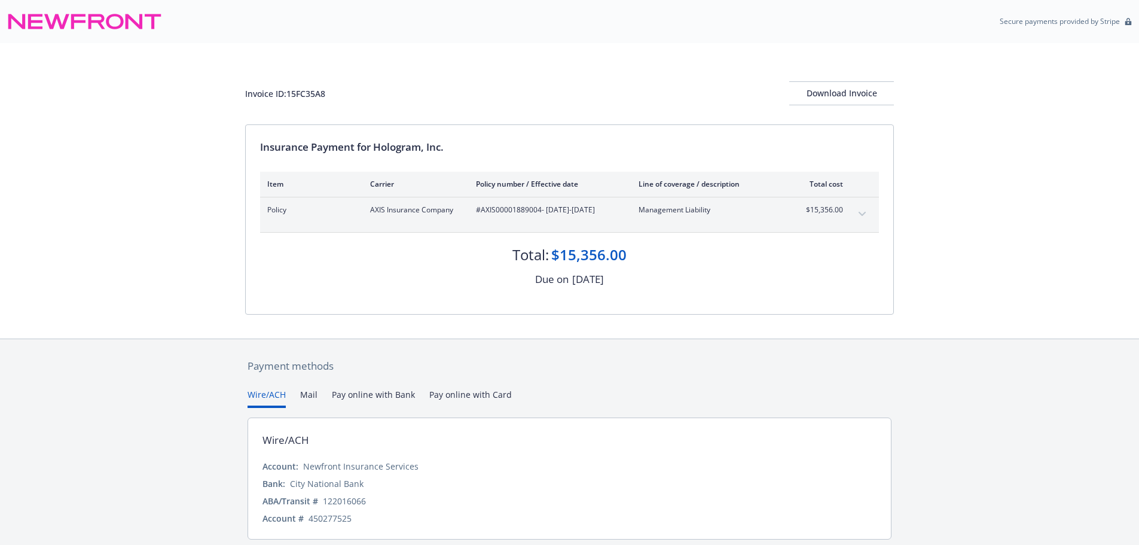
click at [865, 215] on icon "expand content" at bounding box center [862, 214] width 7 height 5
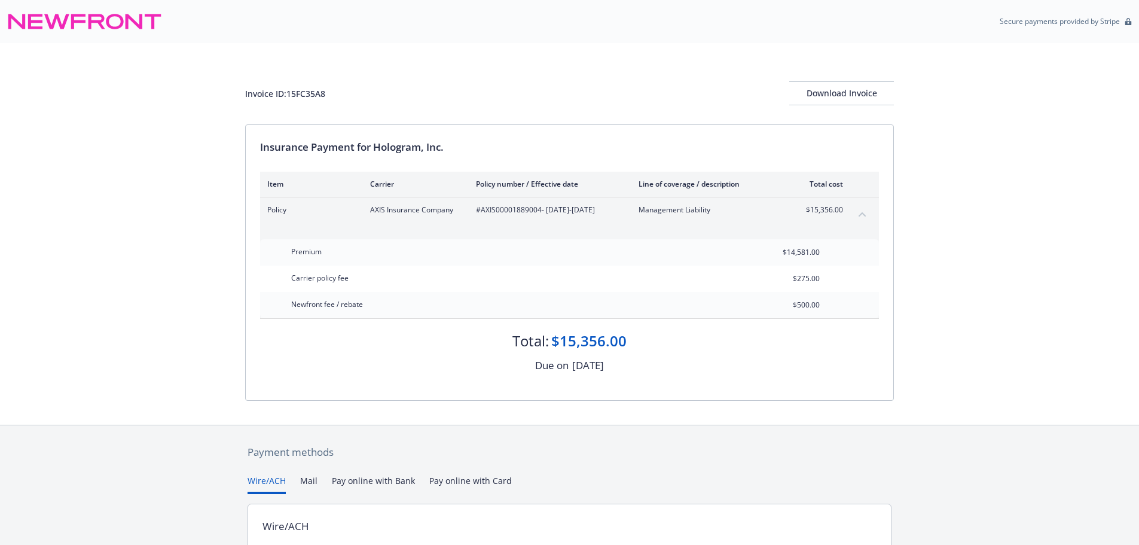
click at [984, 151] on div "Invoice ID: 15FC35A8 Download Invoice Insurance Payment for Hologram, Inc. Item…" at bounding box center [569, 233] width 1139 height 381
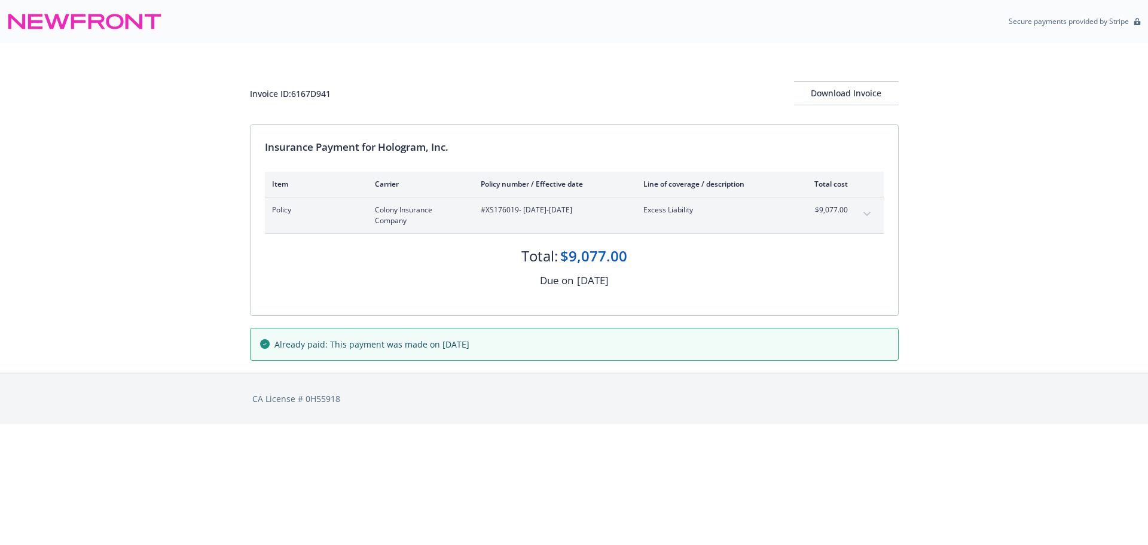
click at [863, 214] on icon "expand content" at bounding box center [866, 214] width 7 height 5
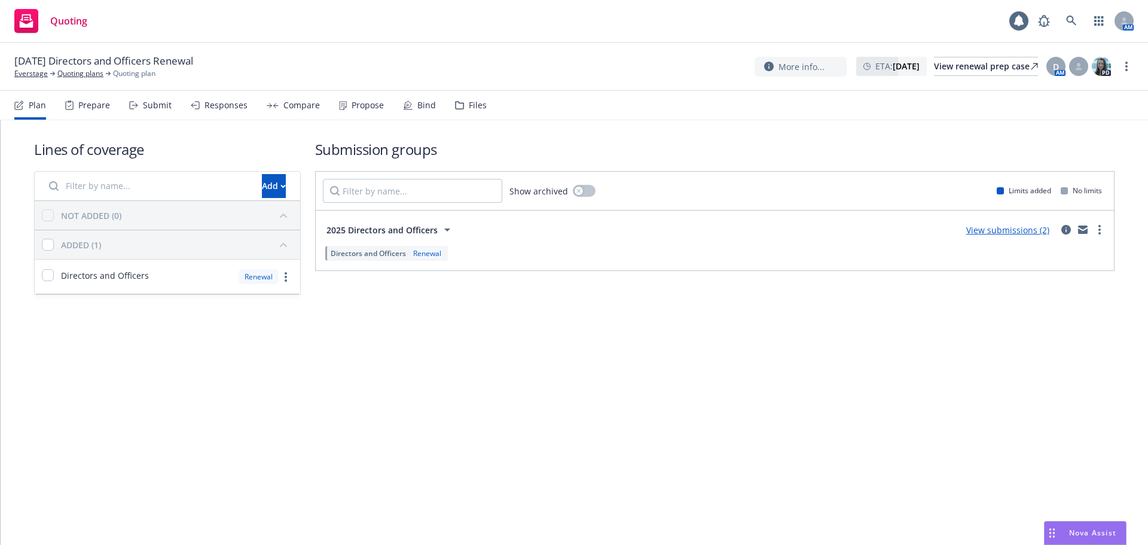
click at [473, 107] on div "Files" at bounding box center [478, 105] width 18 height 10
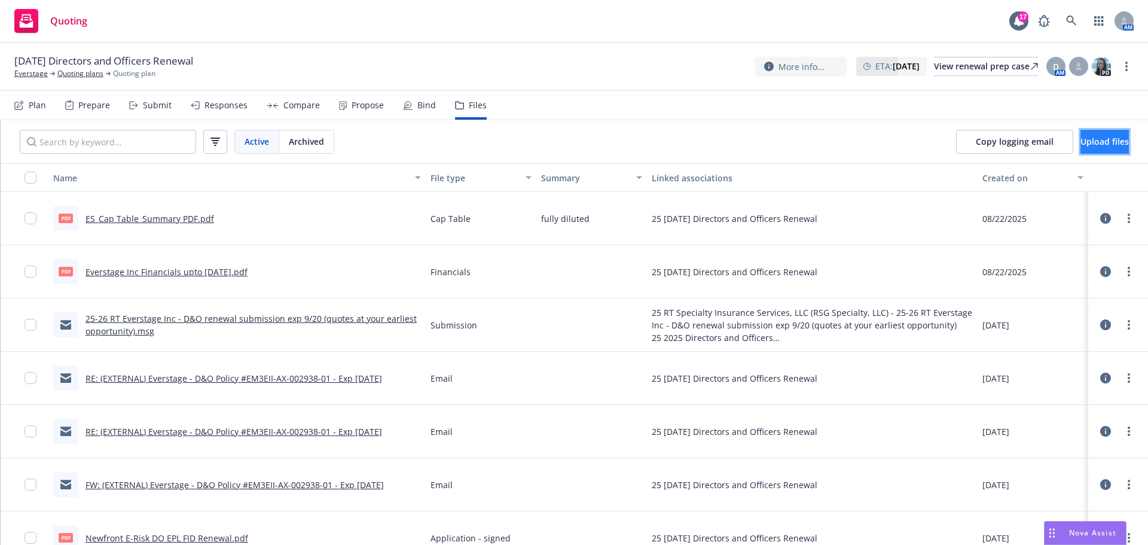
click at [1080, 145] on button "Upload files" at bounding box center [1104, 142] width 48 height 24
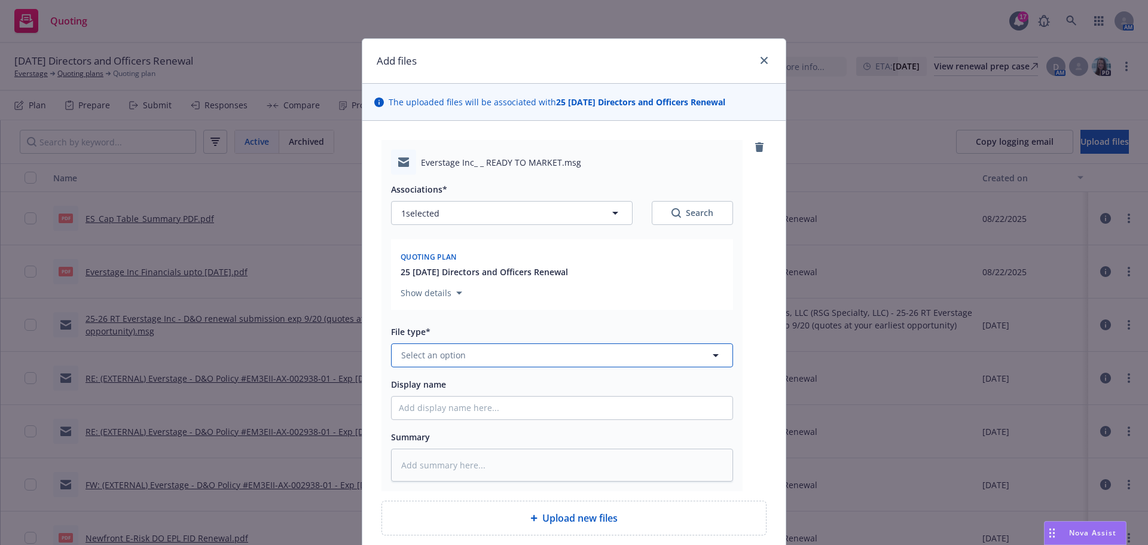
click at [447, 356] on span "Select an option" at bounding box center [433, 355] width 65 height 13
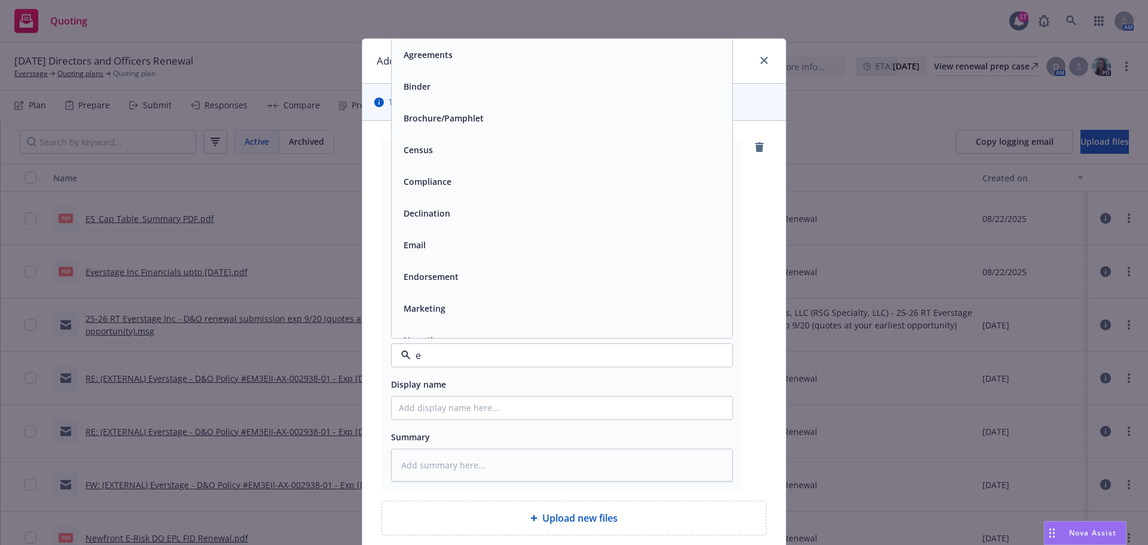
type input "em"
click at [450, 87] on div "Email" at bounding box center [562, 86] width 326 height 17
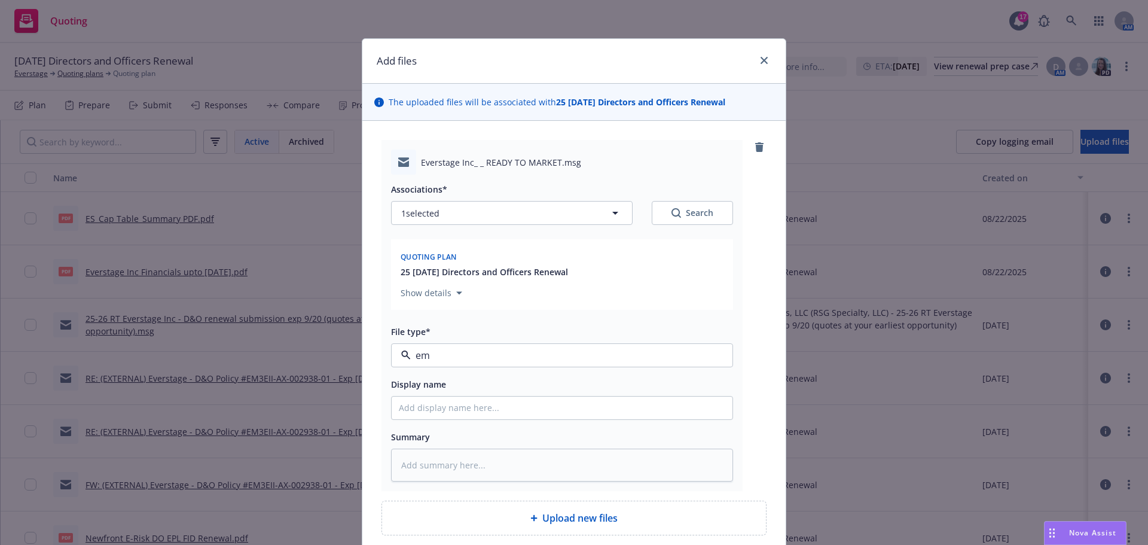
type textarea "x"
click at [478, 414] on input "Display name" at bounding box center [562, 407] width 341 height 23
type input "Ready To Market"
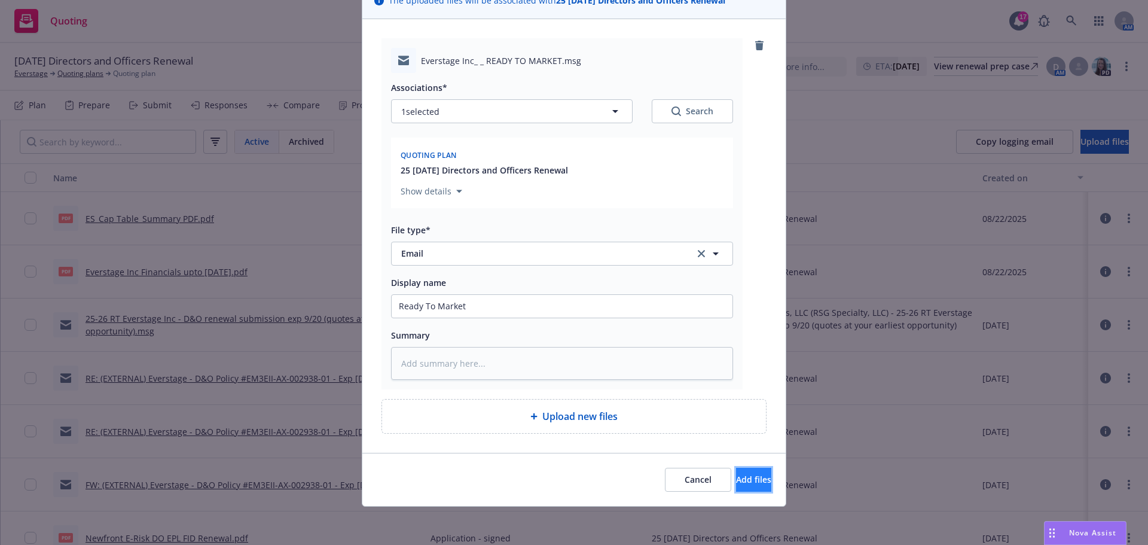
click at [736, 483] on span "Add files" at bounding box center [753, 479] width 35 height 11
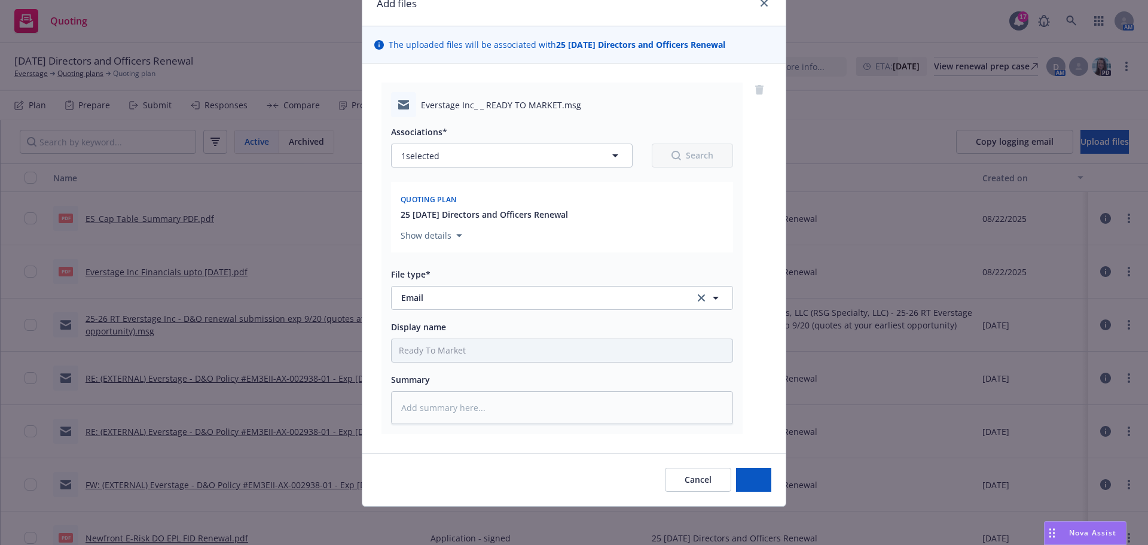
scroll to position [57, 0]
type textarea "x"
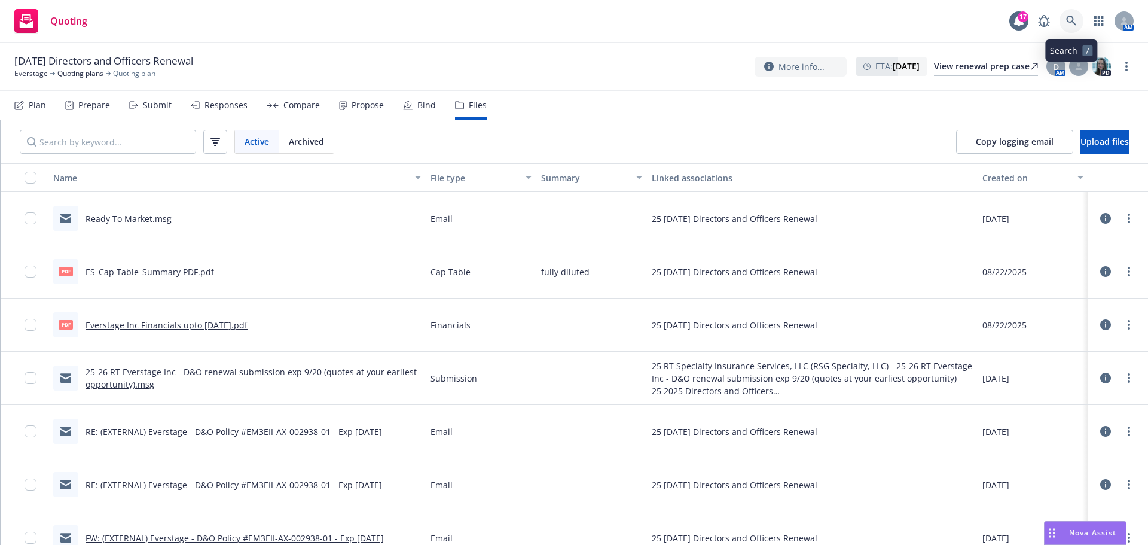
click at [1079, 16] on link at bounding box center [1071, 21] width 24 height 24
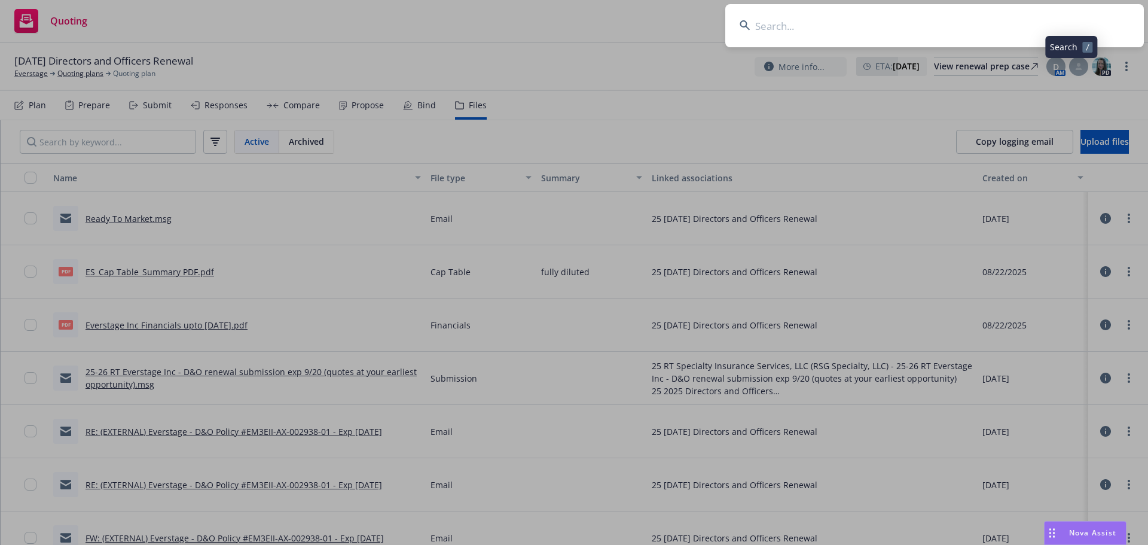
drag, startPoint x: 1079, startPoint y: 16, endPoint x: 1044, endPoint y: 18, distance: 34.1
click at [1044, 18] on input at bounding box center [934, 25] width 419 height 43
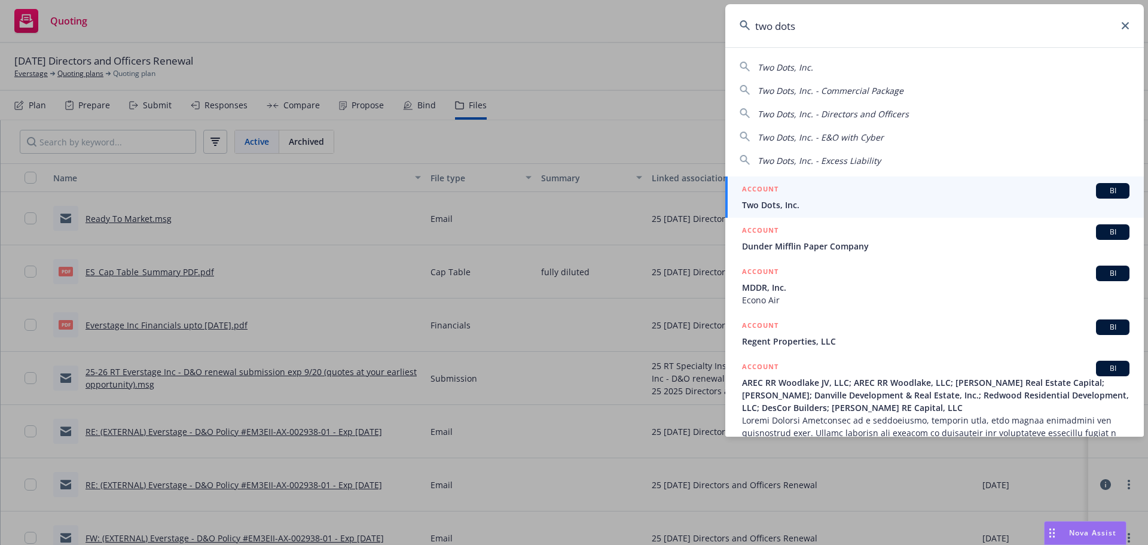
type input "two dots"
click at [796, 196] on div "ACCOUNT BI" at bounding box center [935, 191] width 387 height 16
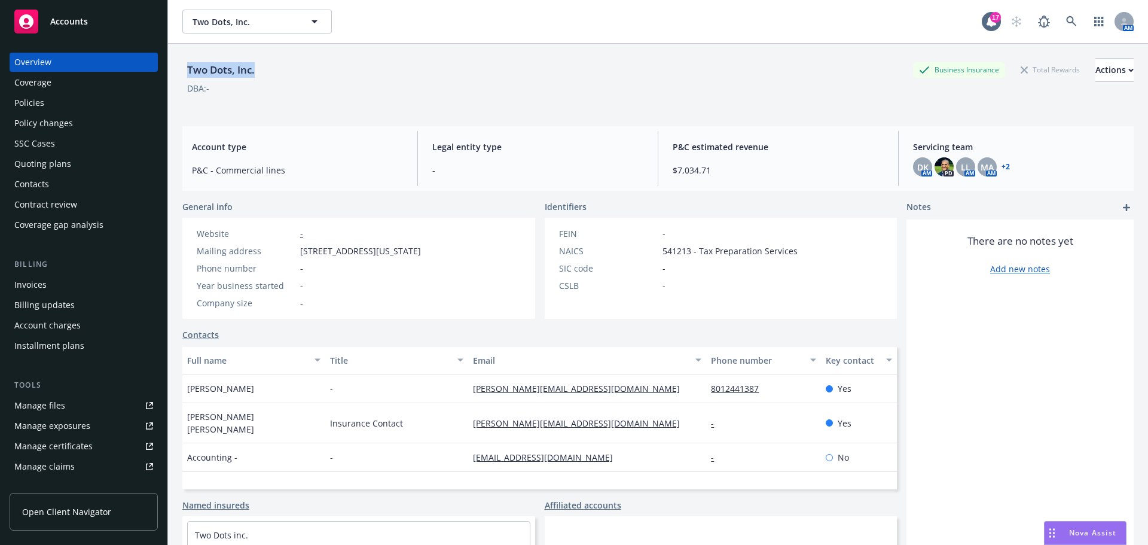
drag, startPoint x: 274, startPoint y: 71, endPoint x: 178, endPoint y: 66, distance: 95.8
click at [178, 66] on div "Two Dots, Inc. Business Insurance Total Rewards Actions DBA: - Account type P&C…" at bounding box center [658, 316] width 980 height 545
copy div "Two Dots, Inc."
click at [70, 158] on div "Quoting plans" at bounding box center [83, 163] width 139 height 19
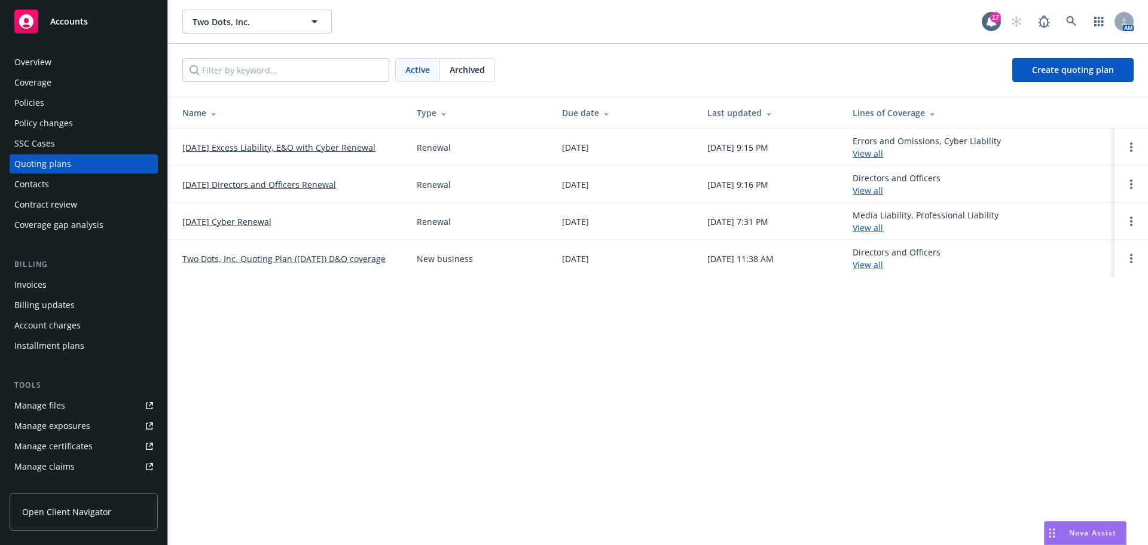
click at [242, 182] on link "09/05/25 Directors and Officers Renewal" at bounding box center [259, 184] width 154 height 13
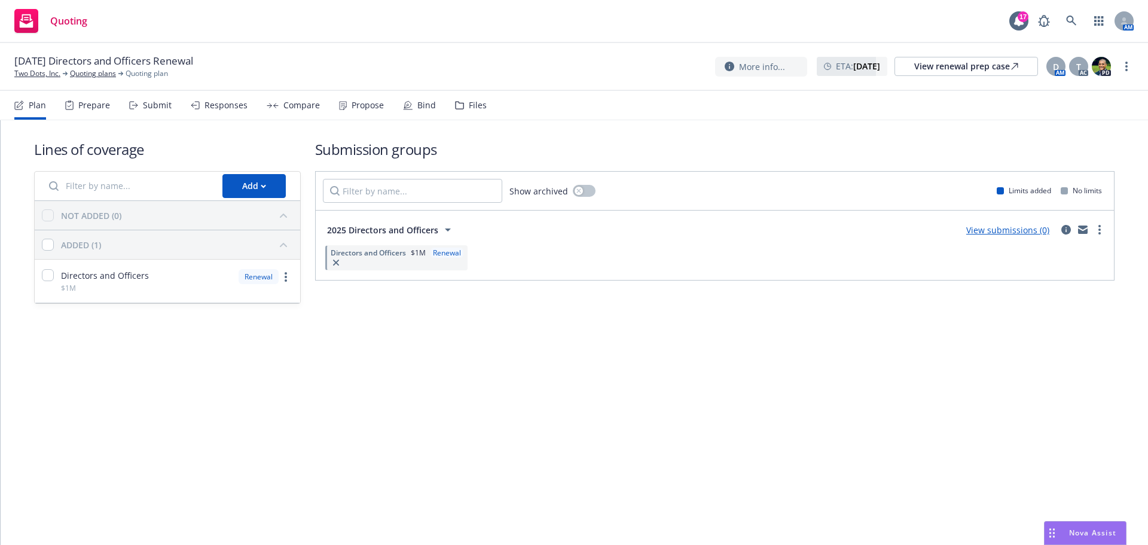
click at [478, 98] on div "Files" at bounding box center [471, 105] width 32 height 29
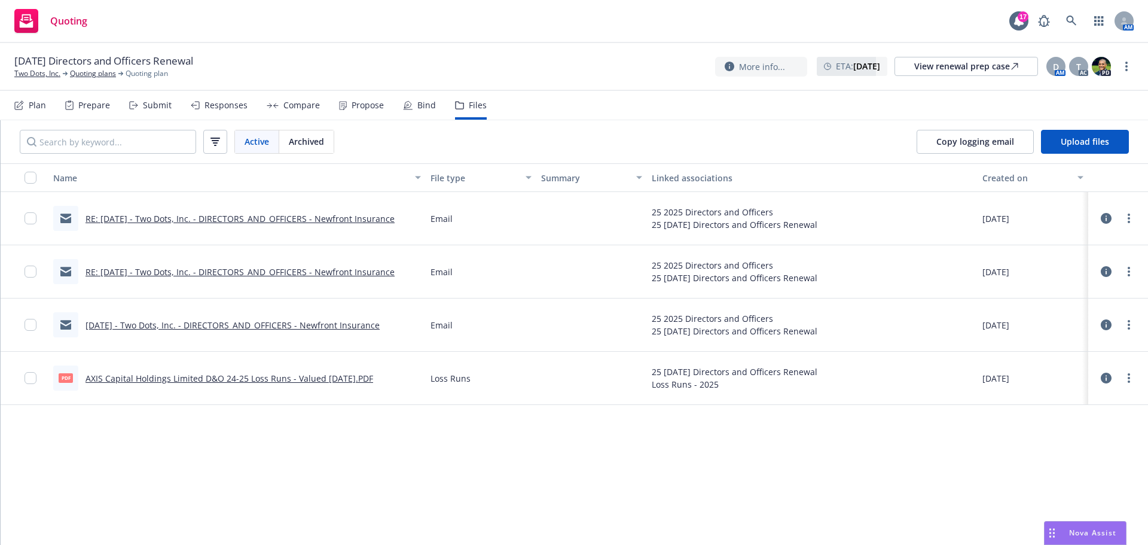
click at [256, 217] on link "RE: 09/05/25 - Two Dots, Inc. - DIRECTORS_AND_OFFICERS - Newfront Insurance" at bounding box center [239, 218] width 309 height 11
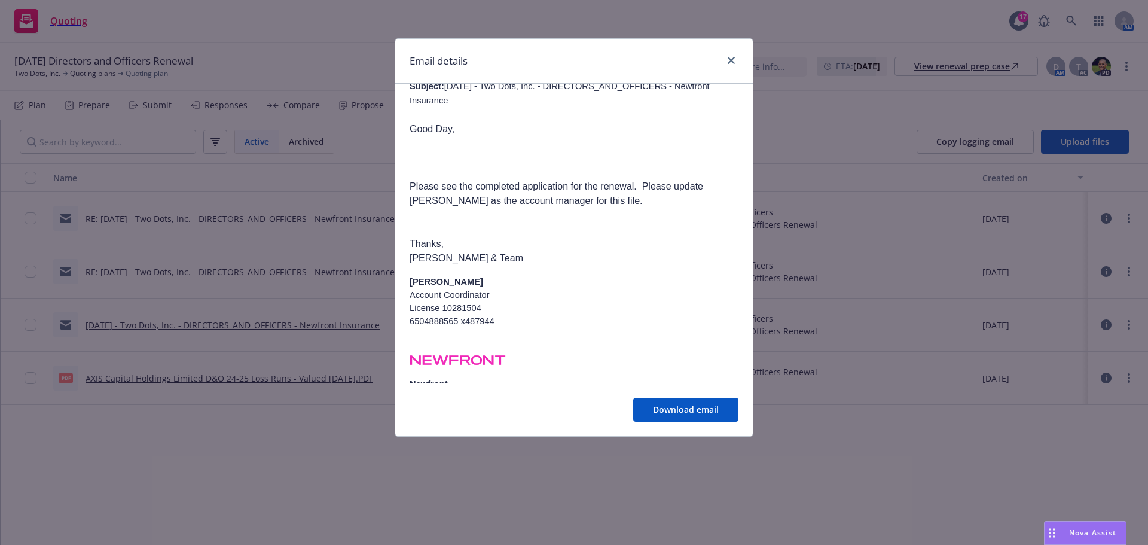
scroll to position [1136, 0]
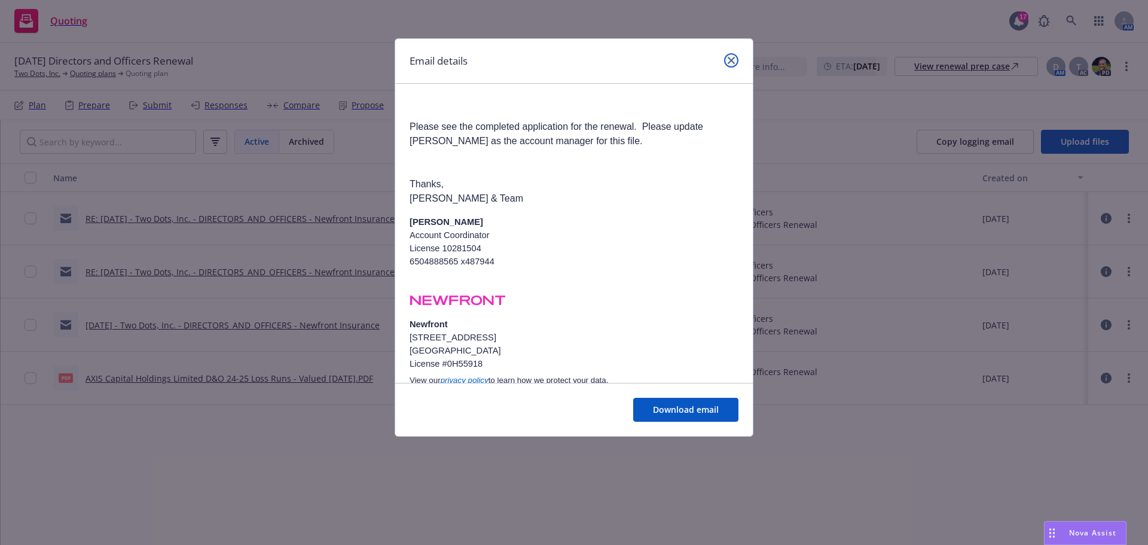
click at [732, 55] on link "close" at bounding box center [731, 60] width 14 height 14
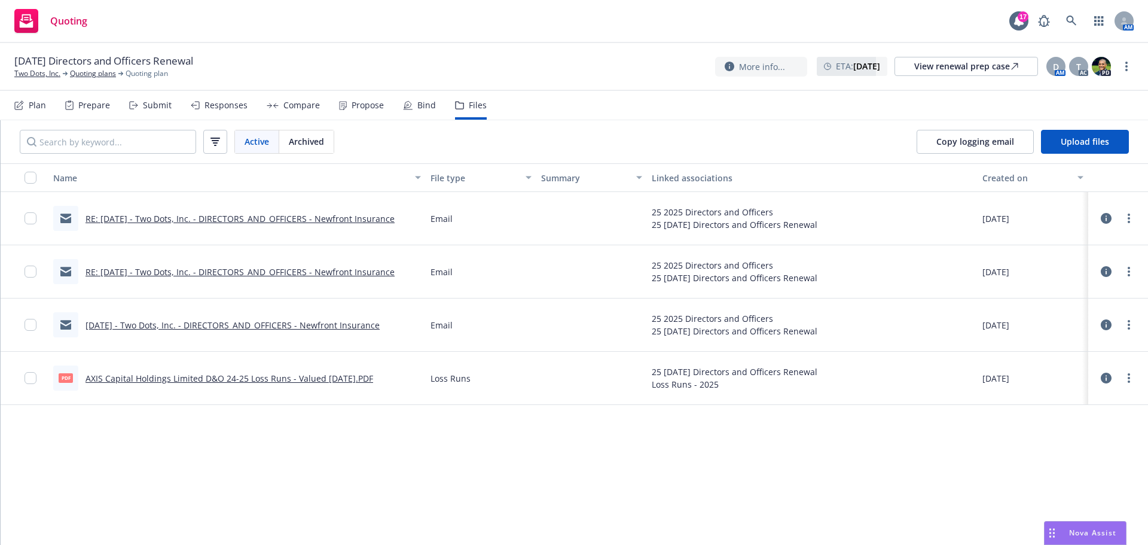
click at [218, 323] on link "09/05/25 - Two Dots, Inc. - DIRECTORS_AND_OFFICERS - Newfront Insurance" at bounding box center [232, 324] width 294 height 11
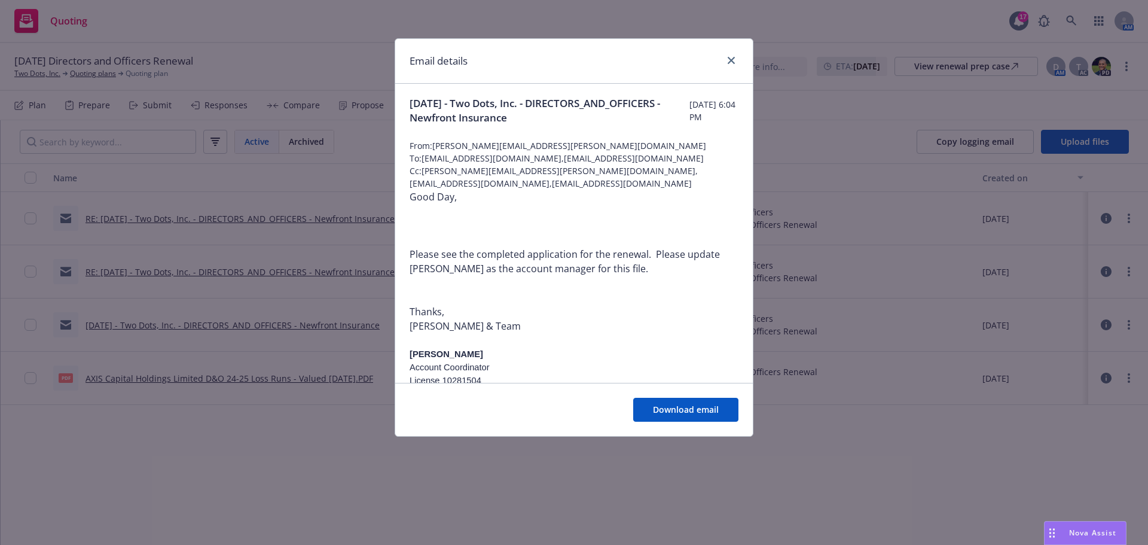
scroll to position [0, 0]
click at [735, 60] on link "close" at bounding box center [731, 60] width 14 height 14
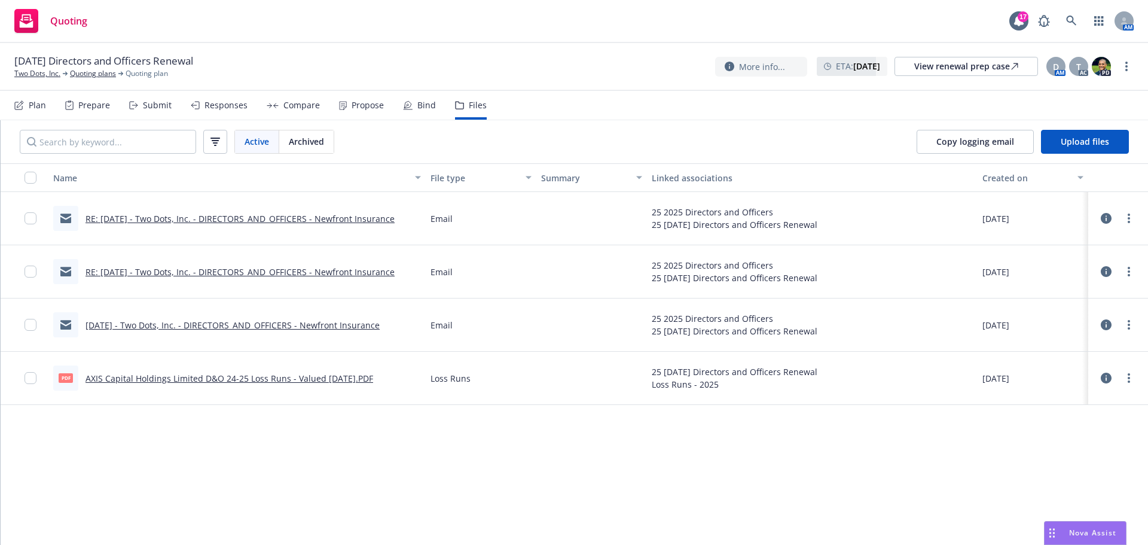
click at [224, 273] on link "RE: 09/05/25 - Two Dots, Inc. - DIRECTORS_AND_OFFICERS - Newfront Insurance" at bounding box center [239, 271] width 309 height 11
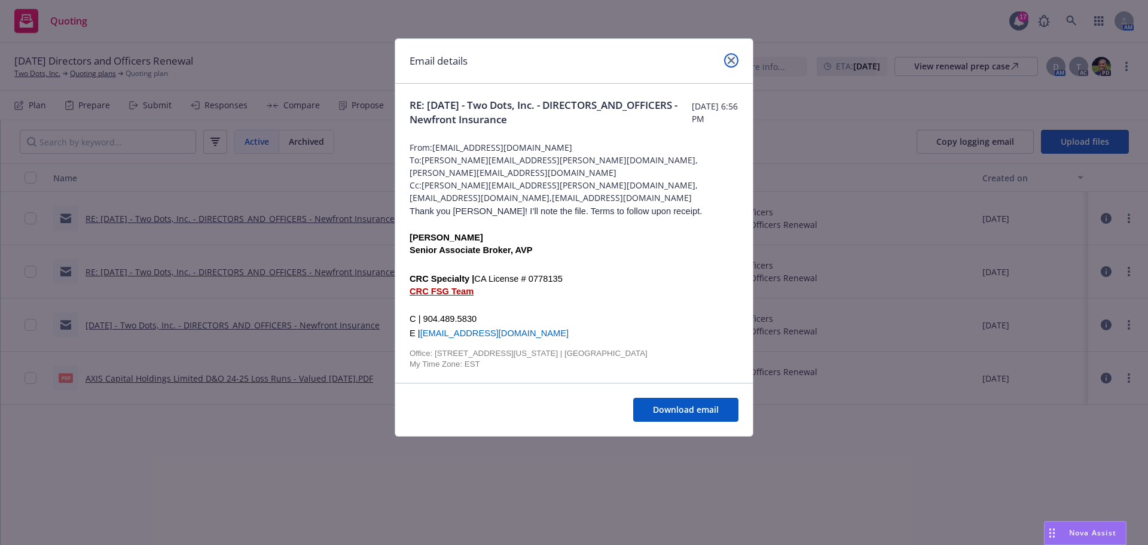
click at [726, 59] on link "close" at bounding box center [731, 60] width 14 height 14
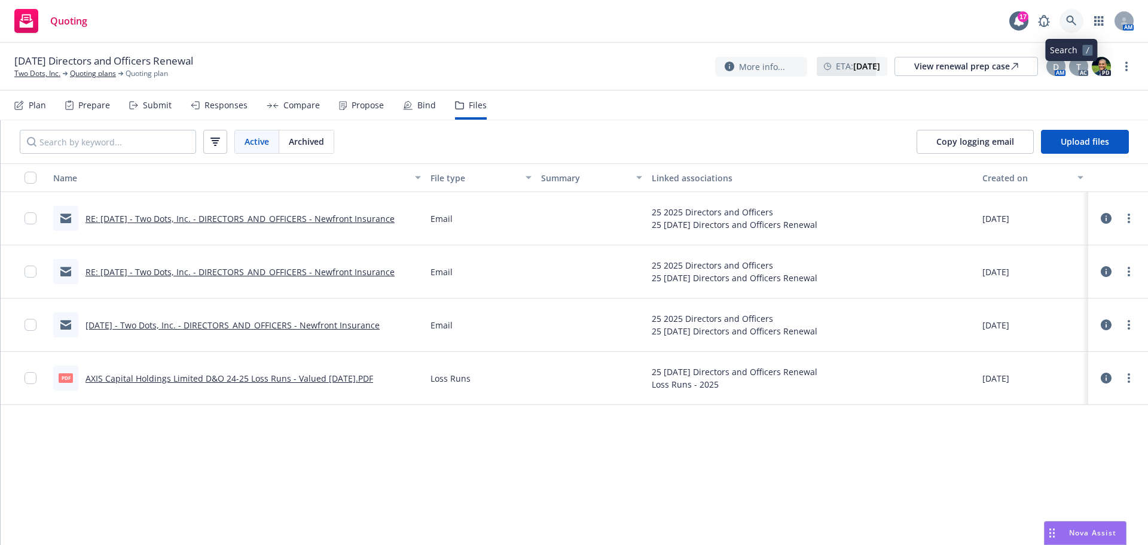
click at [1068, 19] on icon at bounding box center [1071, 21] width 11 height 11
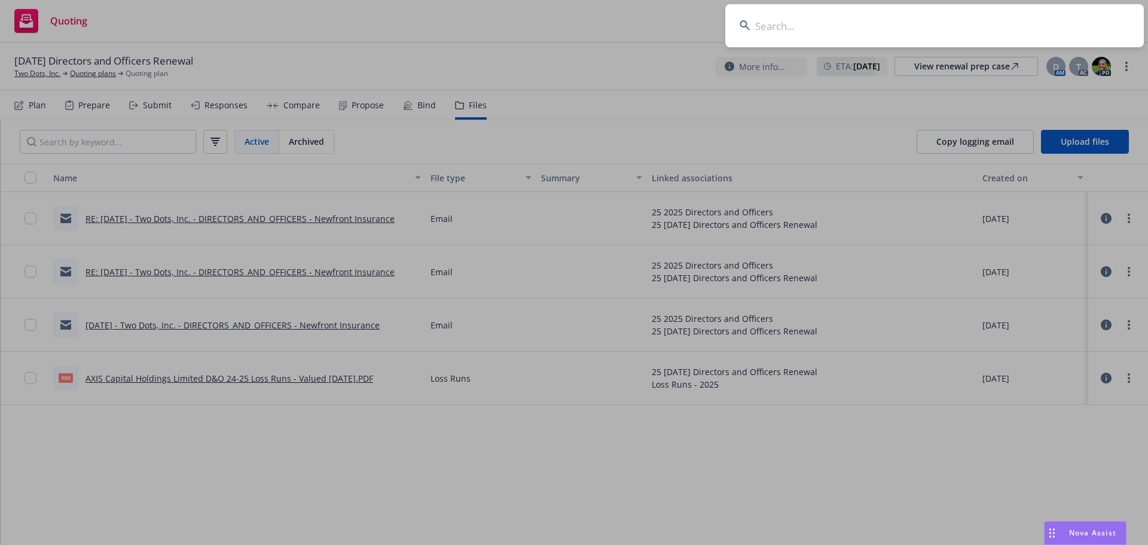
click at [1028, 26] on input at bounding box center [934, 25] width 419 height 43
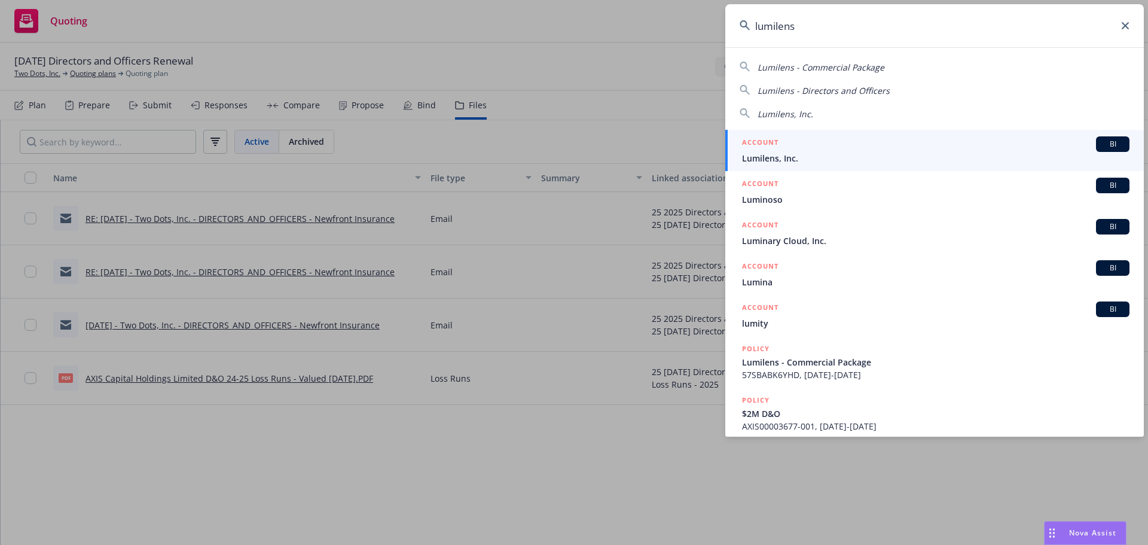
type input "lumilens"
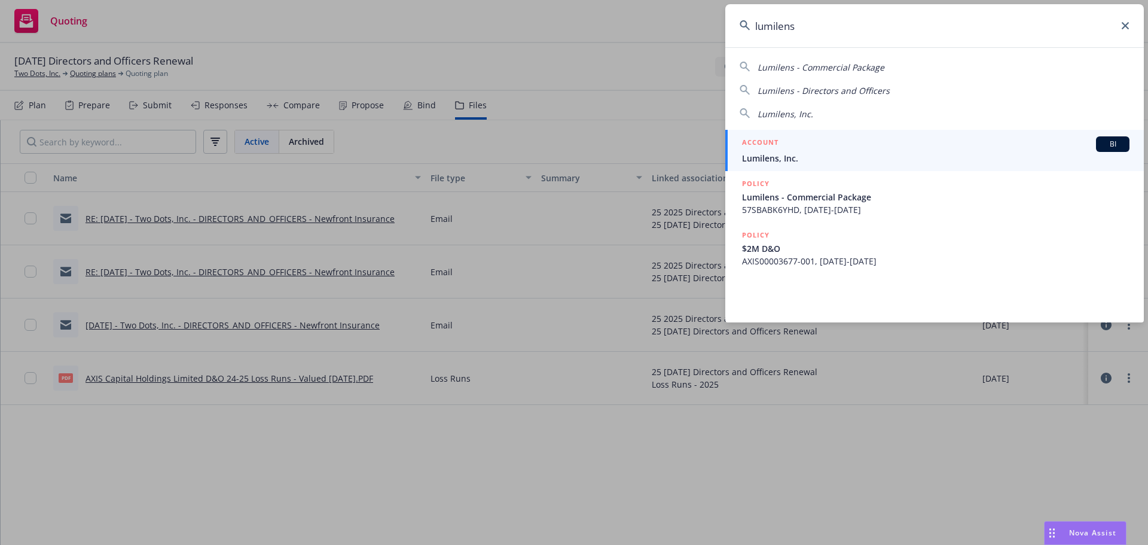
click at [818, 154] on span "Lumilens, Inc." at bounding box center [935, 158] width 387 height 13
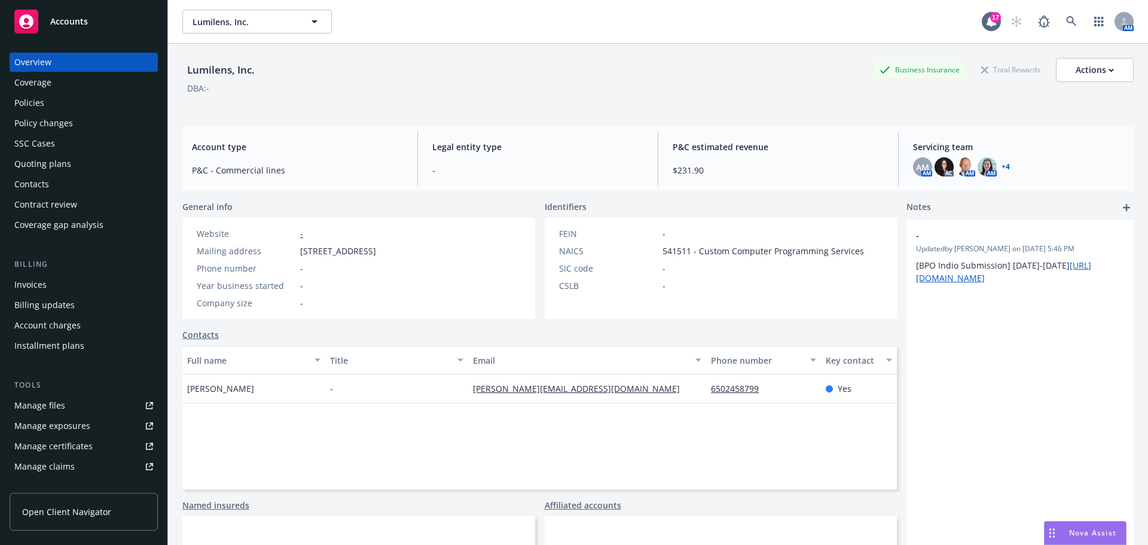
click at [86, 157] on div "Quoting plans" at bounding box center [83, 163] width 139 height 19
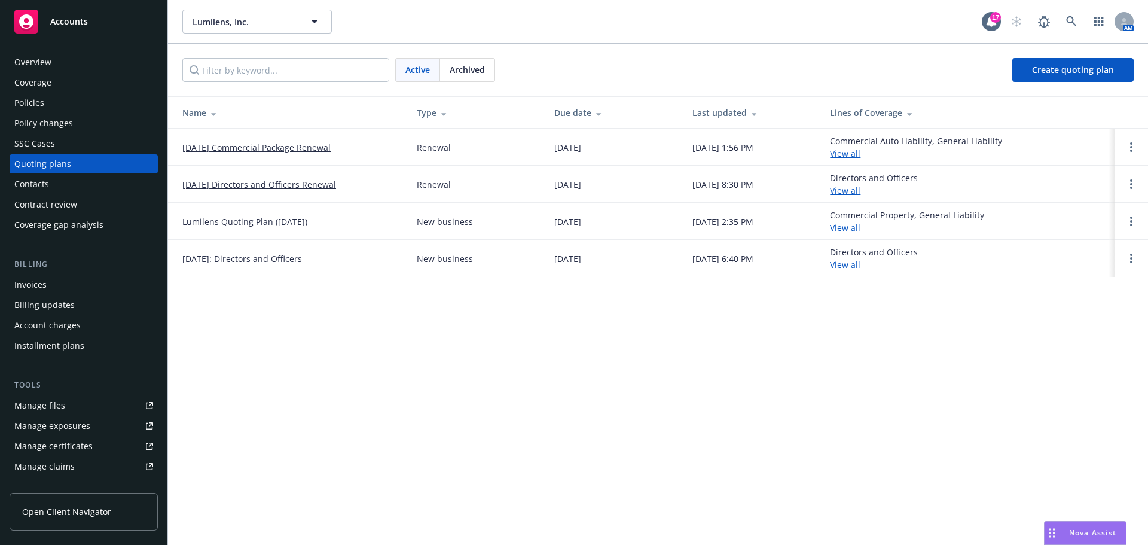
click at [294, 185] on link "[DATE] Directors and Officers Renewal" at bounding box center [259, 184] width 154 height 13
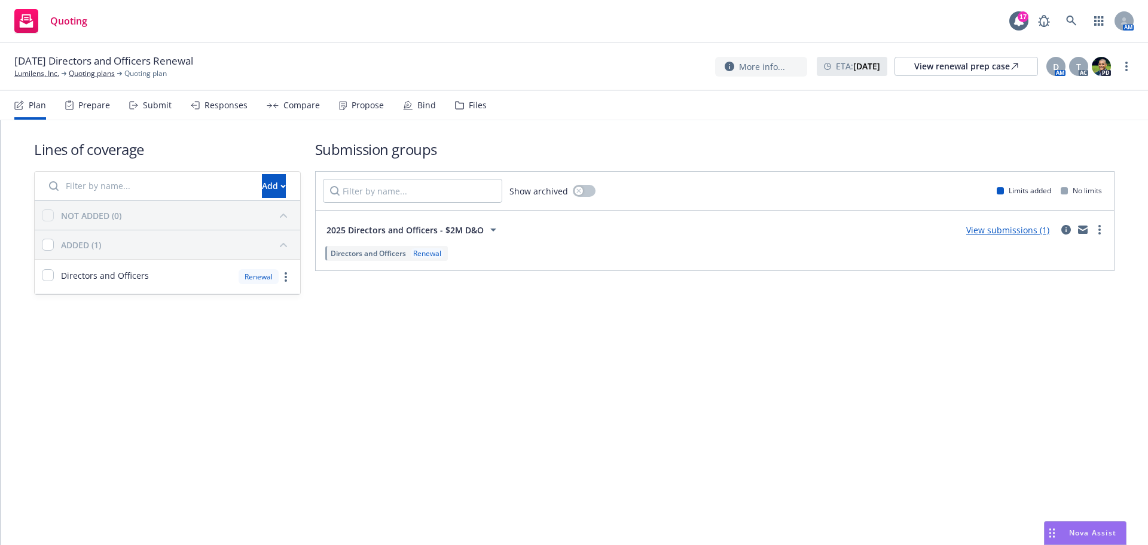
click at [469, 108] on div "Files" at bounding box center [478, 105] width 18 height 10
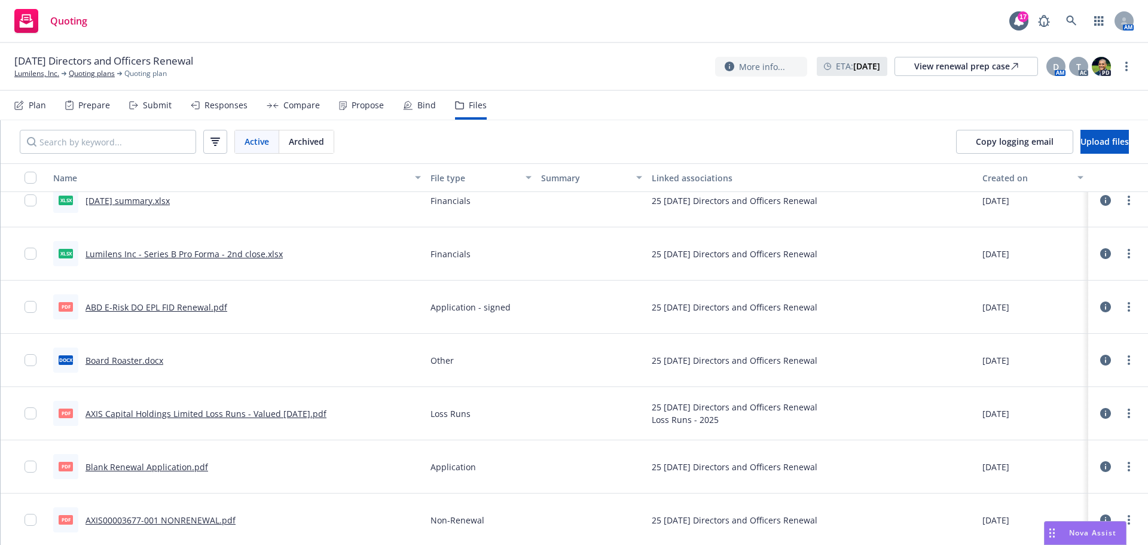
scroll to position [178, 0]
drag, startPoint x: 11, startPoint y: 69, endPoint x: 57, endPoint y: 76, distance: 46.0
click at [57, 76] on div "08/12/25 Directors and Officers Renewal Lumilens, Inc. Quoting plans Quoting pl…" at bounding box center [574, 67] width 1148 height 48
copy link "Lumilens, Inc"
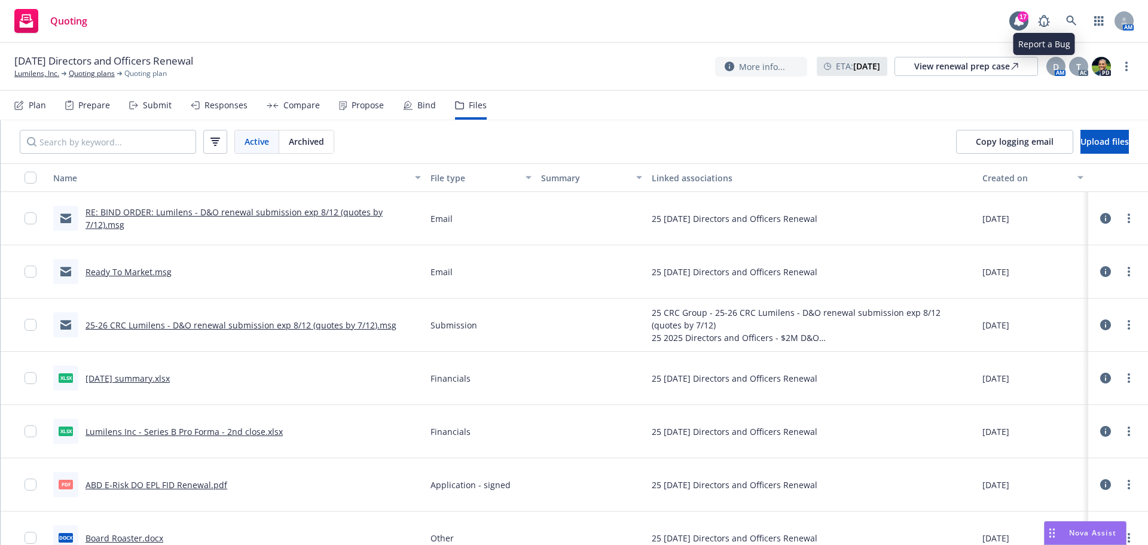
drag, startPoint x: 1048, startPoint y: 18, endPoint x: 1060, endPoint y: 24, distance: 13.4
click at [1056, 24] on div "Quoting 17 AM" at bounding box center [574, 21] width 1148 height 43
click at [1073, 25] on icon at bounding box center [1071, 21] width 11 height 11
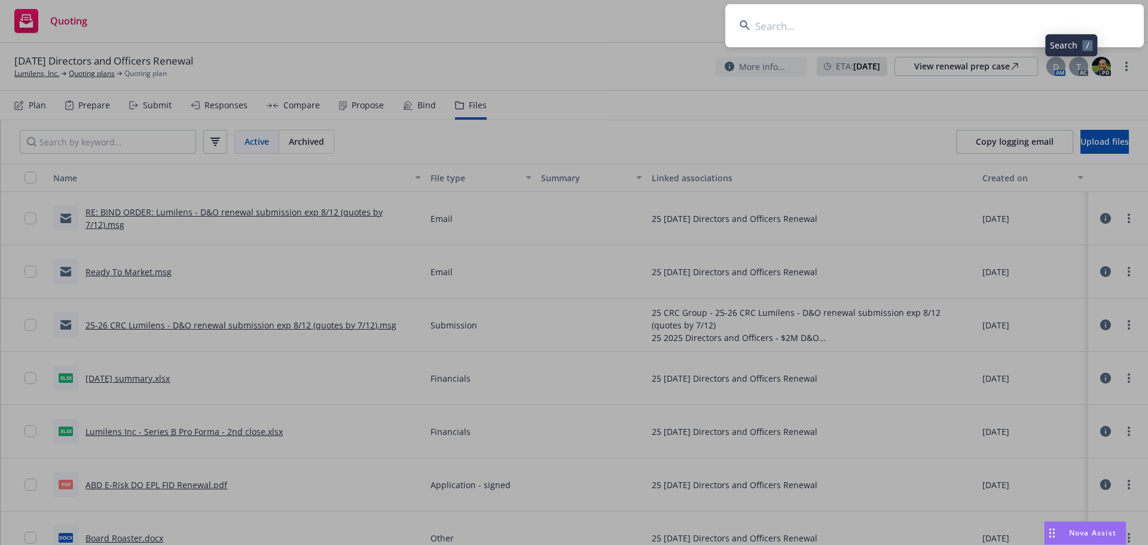
drag, startPoint x: 1073, startPoint y: 25, endPoint x: 1025, endPoint y: 17, distance: 47.8
click at [1025, 17] on input at bounding box center [934, 25] width 419 height 43
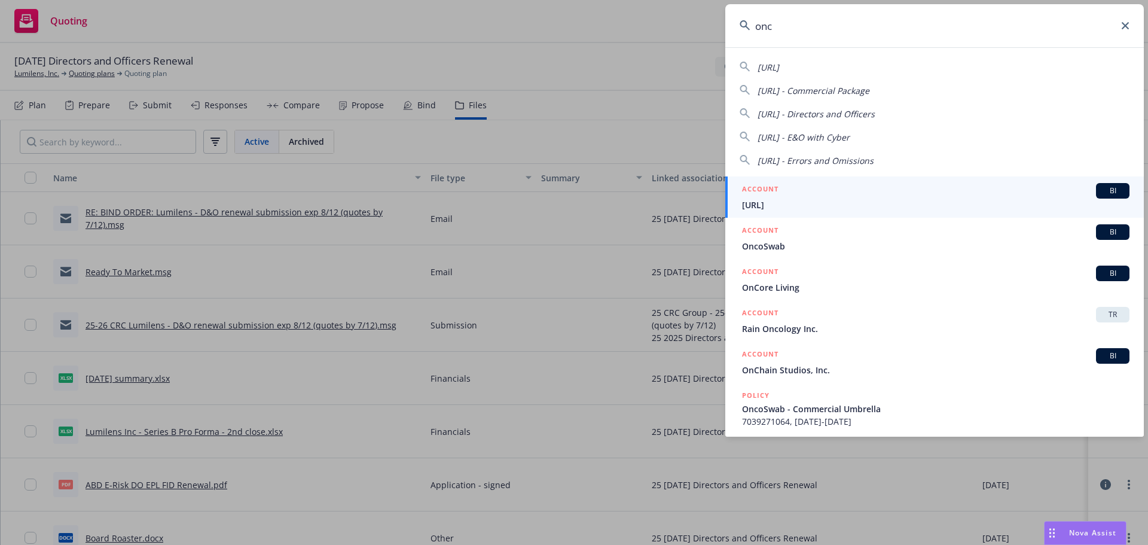
type input "onc"
click at [923, 207] on span "[URL]" at bounding box center [935, 204] width 387 height 13
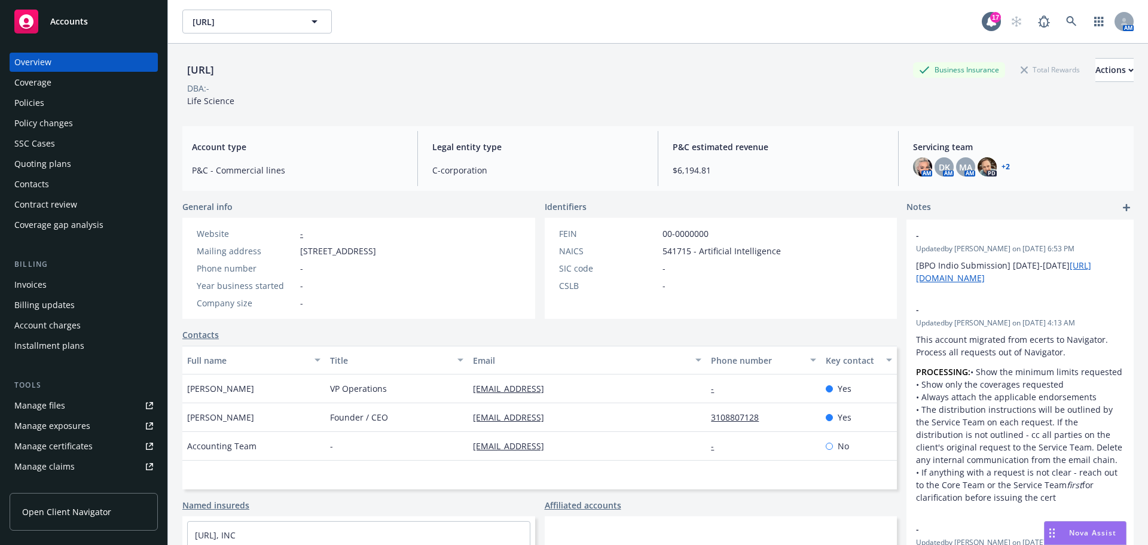
click at [60, 161] on div "Quoting plans" at bounding box center [42, 163] width 57 height 19
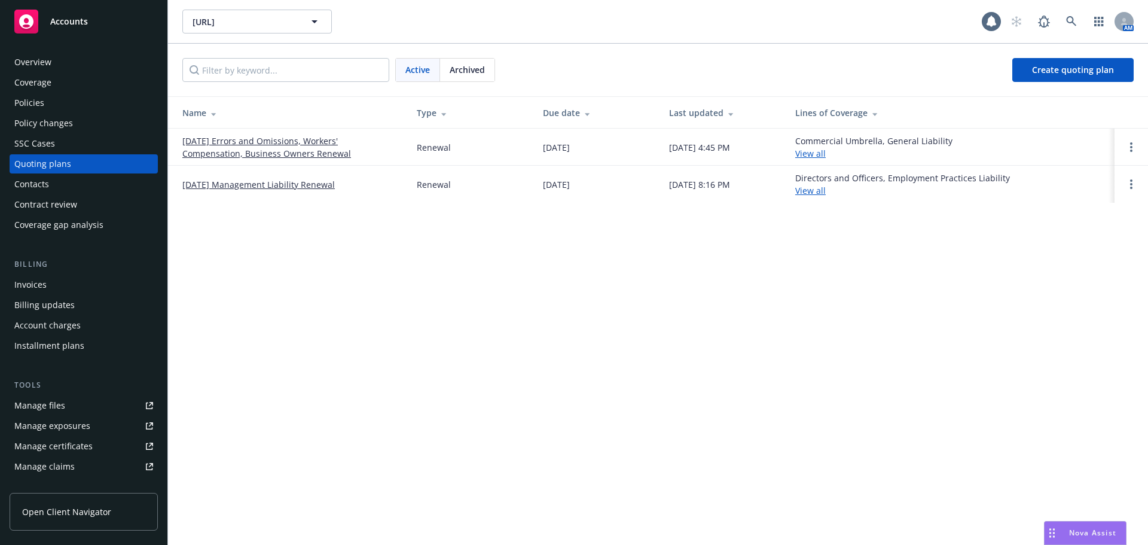
click at [251, 187] on link "[DATE] Management Liability Renewal" at bounding box center [258, 184] width 152 height 13
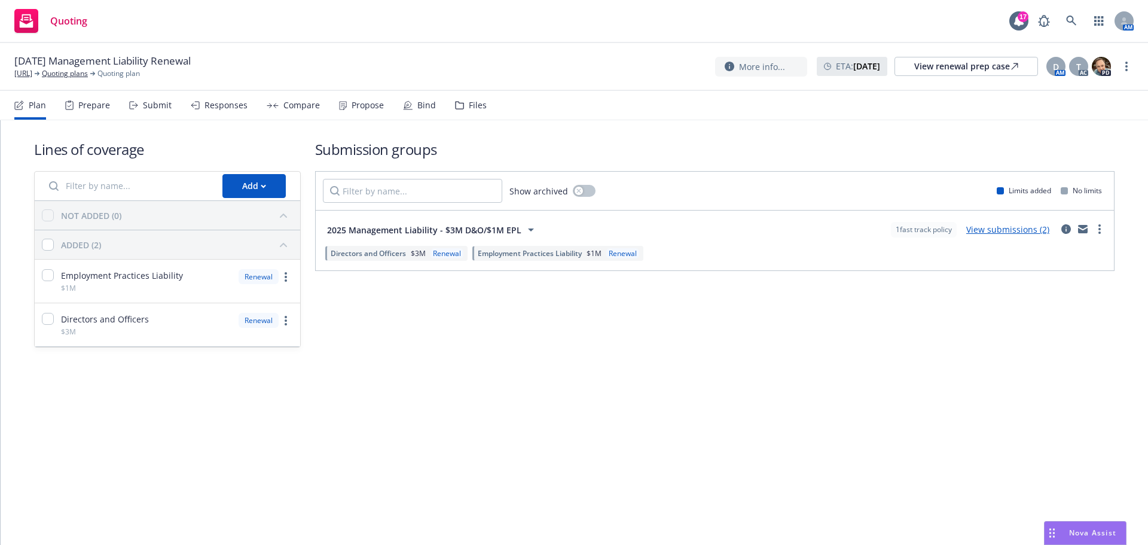
click at [477, 103] on div "Files" at bounding box center [478, 105] width 18 height 10
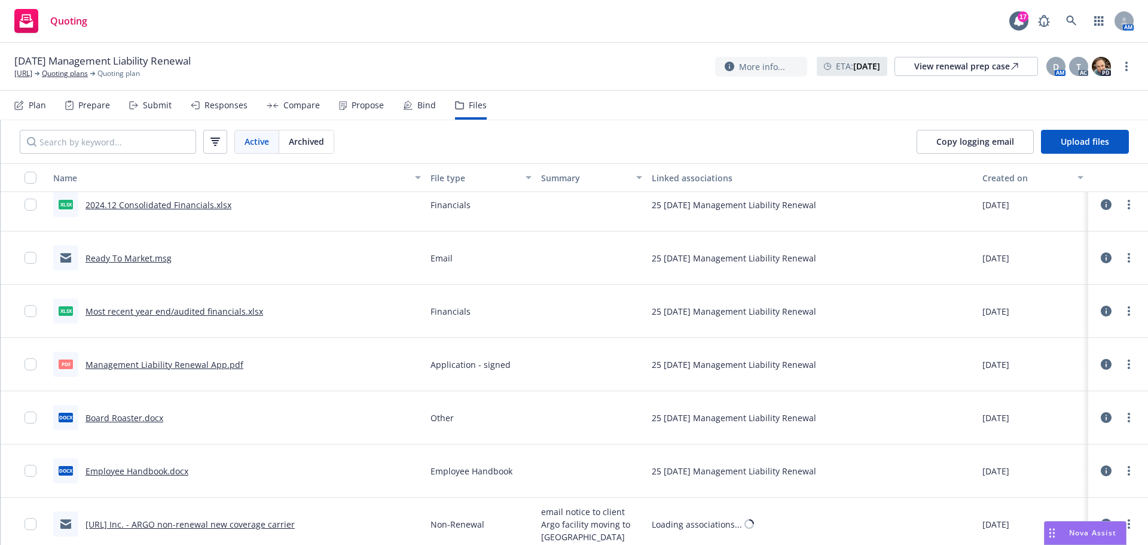
scroll to position [598, 0]
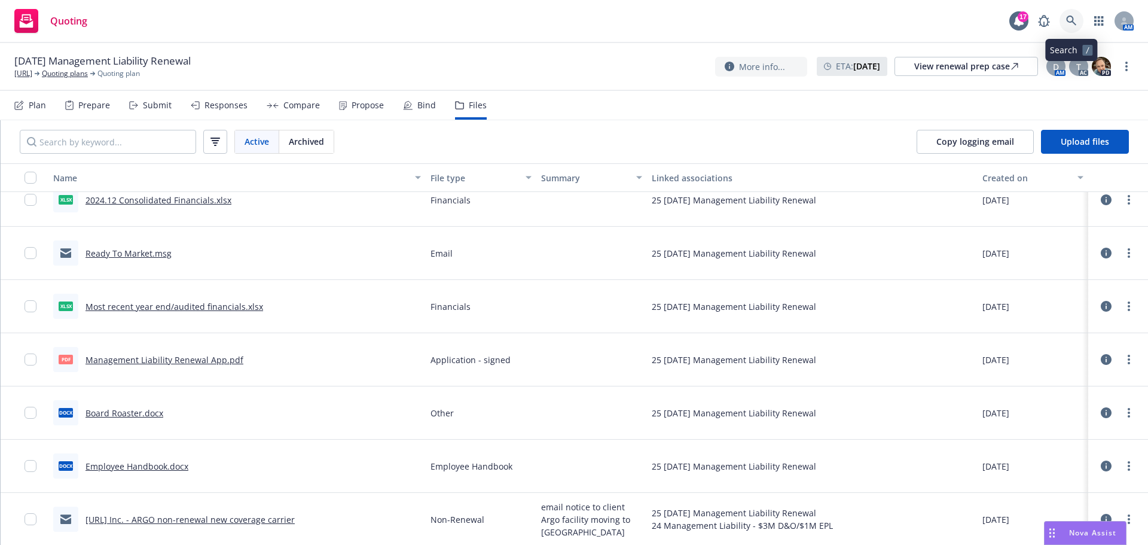
click at [1067, 22] on icon at bounding box center [1071, 21] width 11 height 11
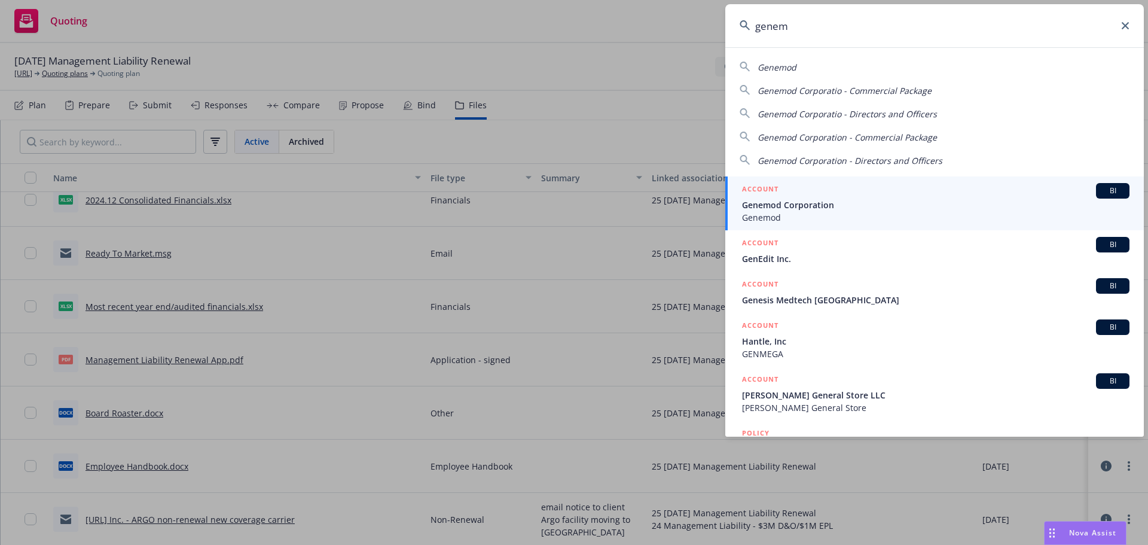
type input "genem"
click at [824, 192] on div "ACCOUNT BI" at bounding box center [935, 191] width 387 height 16
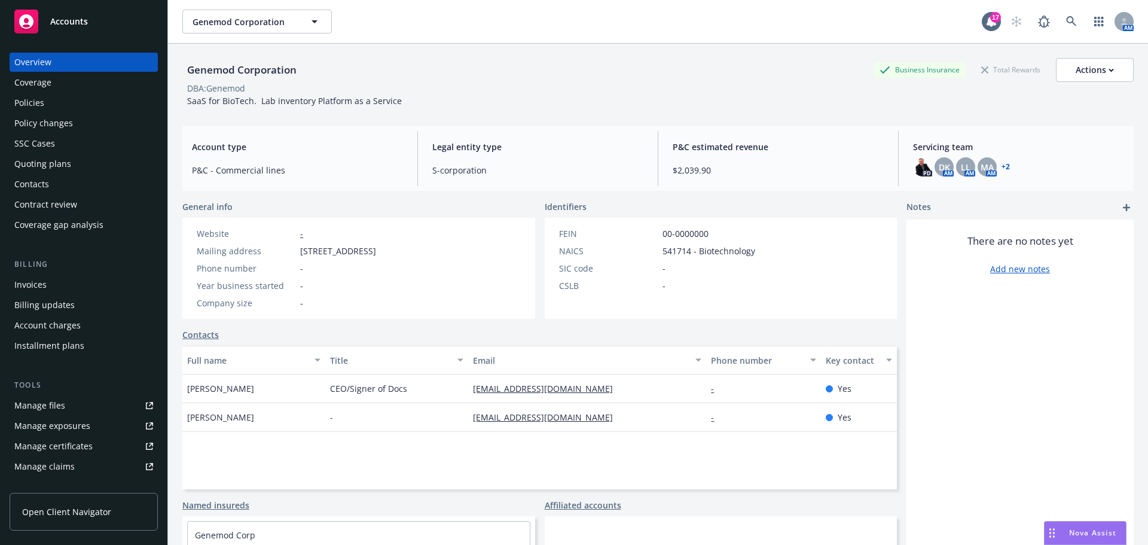
click at [102, 163] on div "Quoting plans" at bounding box center [83, 163] width 139 height 19
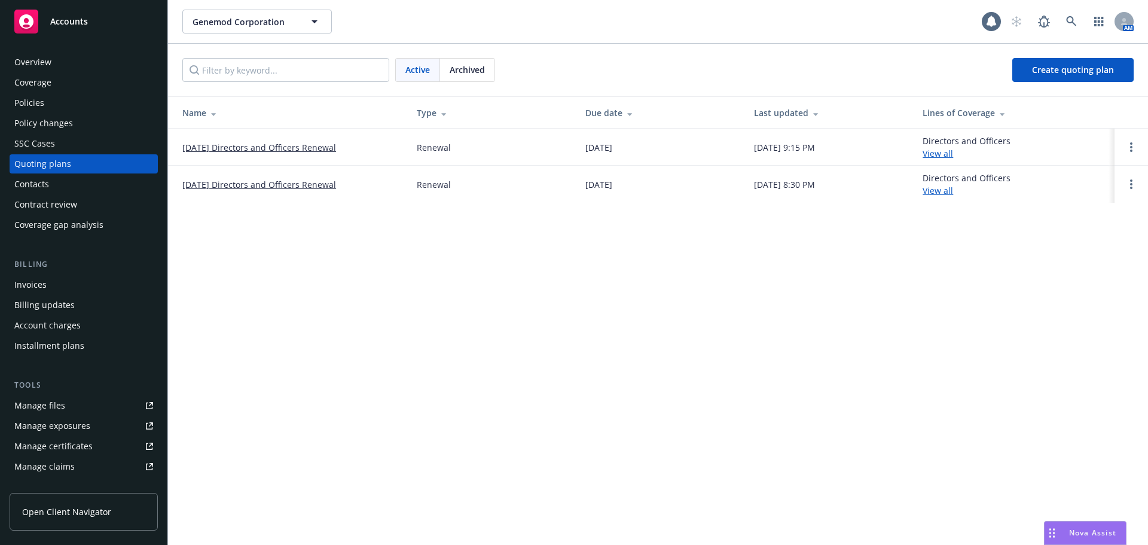
click at [297, 141] on link "[DATE] Directors and Officers Renewal" at bounding box center [259, 147] width 154 height 13
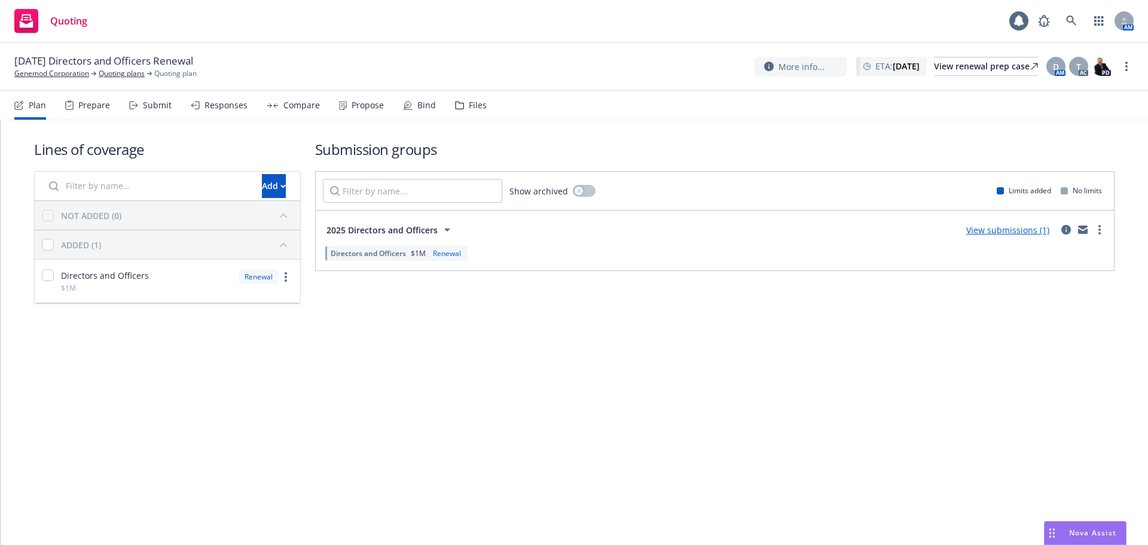
click at [472, 103] on div "Files" at bounding box center [478, 105] width 18 height 10
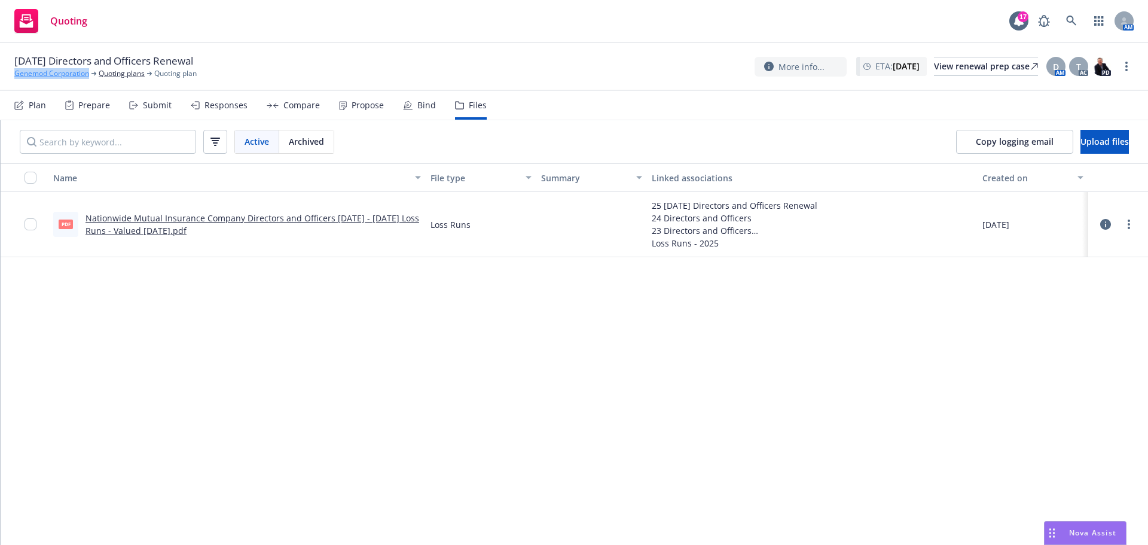
drag, startPoint x: 11, startPoint y: 71, endPoint x: 89, endPoint y: 77, distance: 78.0
click at [89, 77] on div "10/22/25 Directors and Officers Renewal Genemod Corporation Quoting plans Quoti…" at bounding box center [574, 67] width 1148 height 48
copy link "Genemod Corporation"
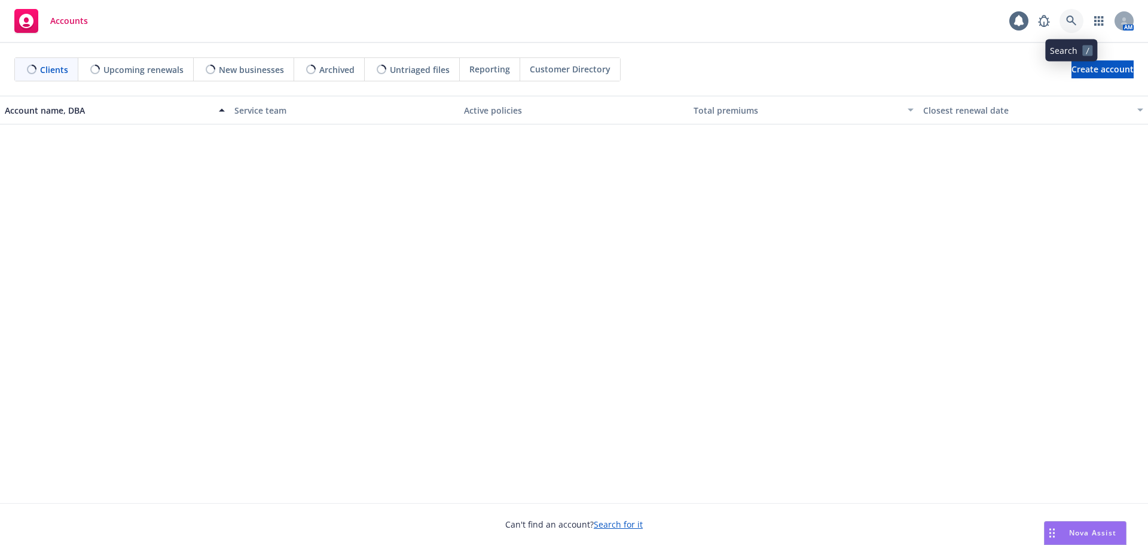
click at [1068, 18] on icon at bounding box center [1071, 21] width 11 height 11
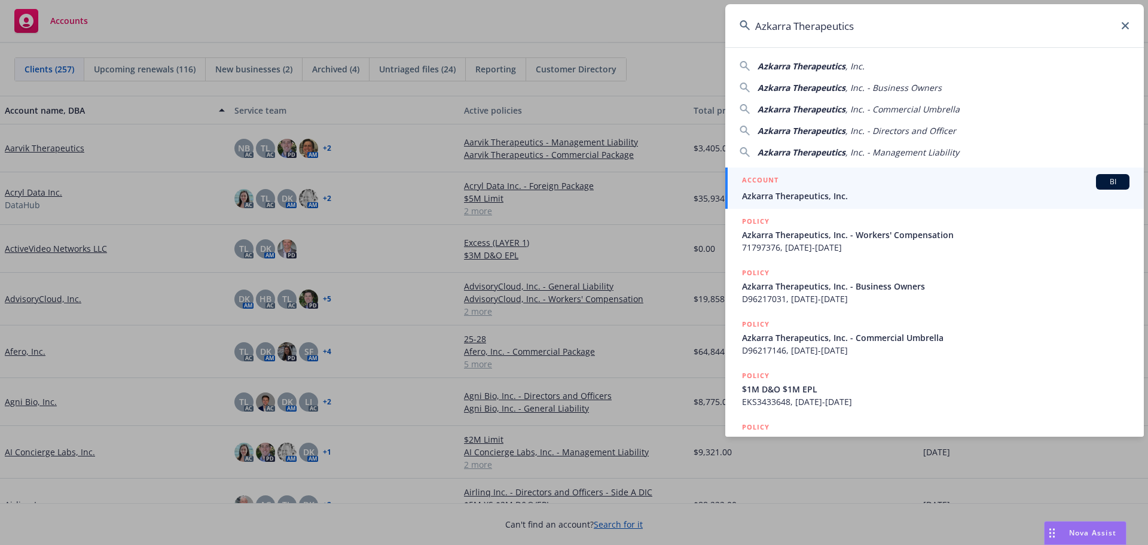
type input "Azkarra Therapeutics"
click at [814, 188] on div "ACCOUNT BI" at bounding box center [935, 182] width 387 height 16
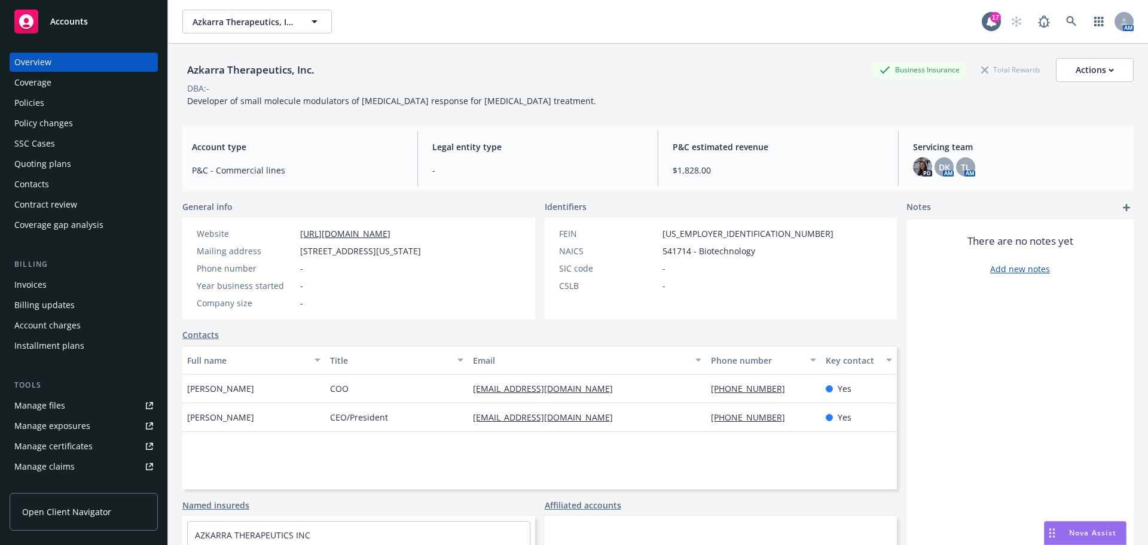
click at [44, 279] on div "Invoices" at bounding box center [30, 284] width 32 height 19
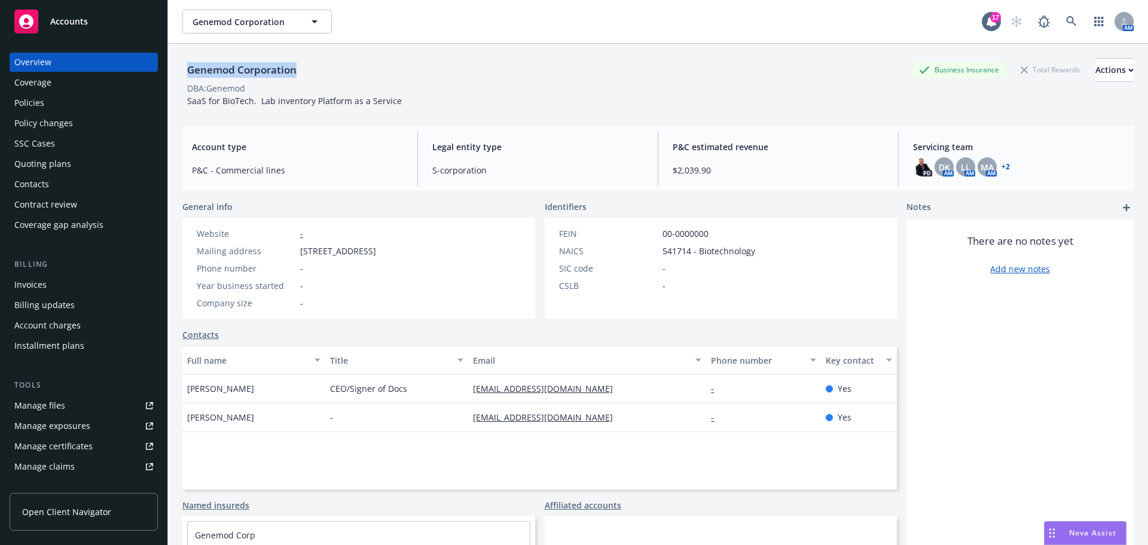
drag, startPoint x: 298, startPoint y: 69, endPoint x: 184, endPoint y: 71, distance: 113.6
click at [184, 71] on div "Genemod Corporation" at bounding box center [241, 70] width 119 height 16
copy div "Genemod Corporation"
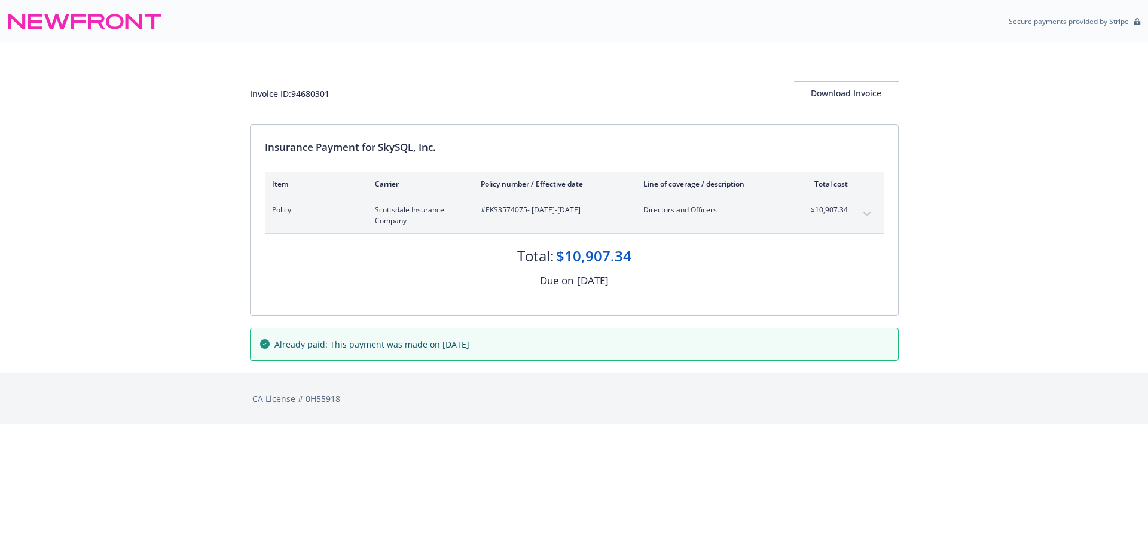
click at [868, 206] on button "expand content" at bounding box center [866, 213] width 19 height 19
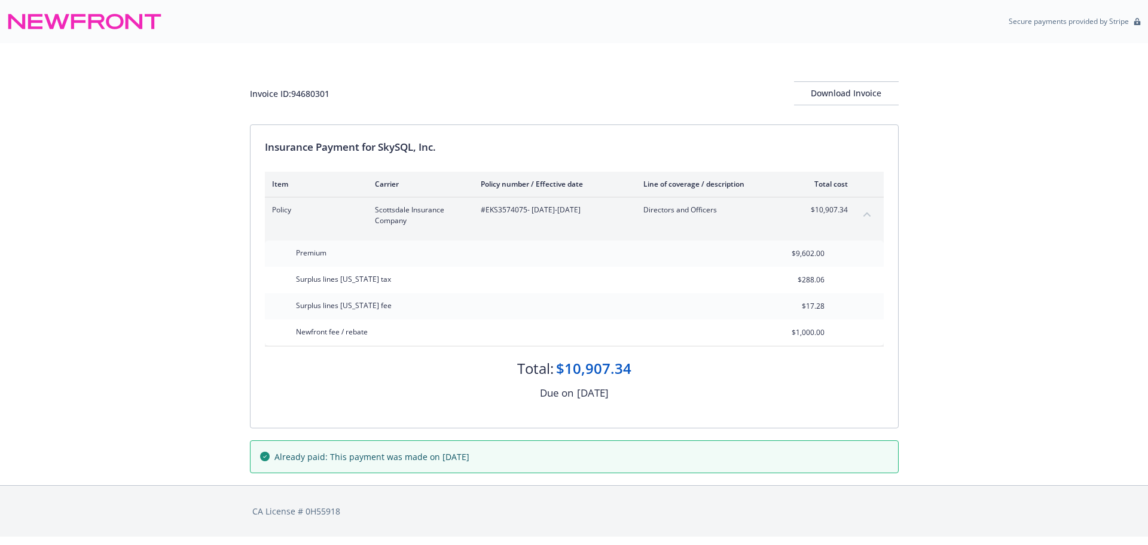
click at [827, 334] on div "Premium $9,602.00 Surplus lines [US_STATE] tax $288.06 Surplus lines [US_STATE]…" at bounding box center [574, 292] width 619 height 105
